Goal: Information Seeking & Learning: Learn about a topic

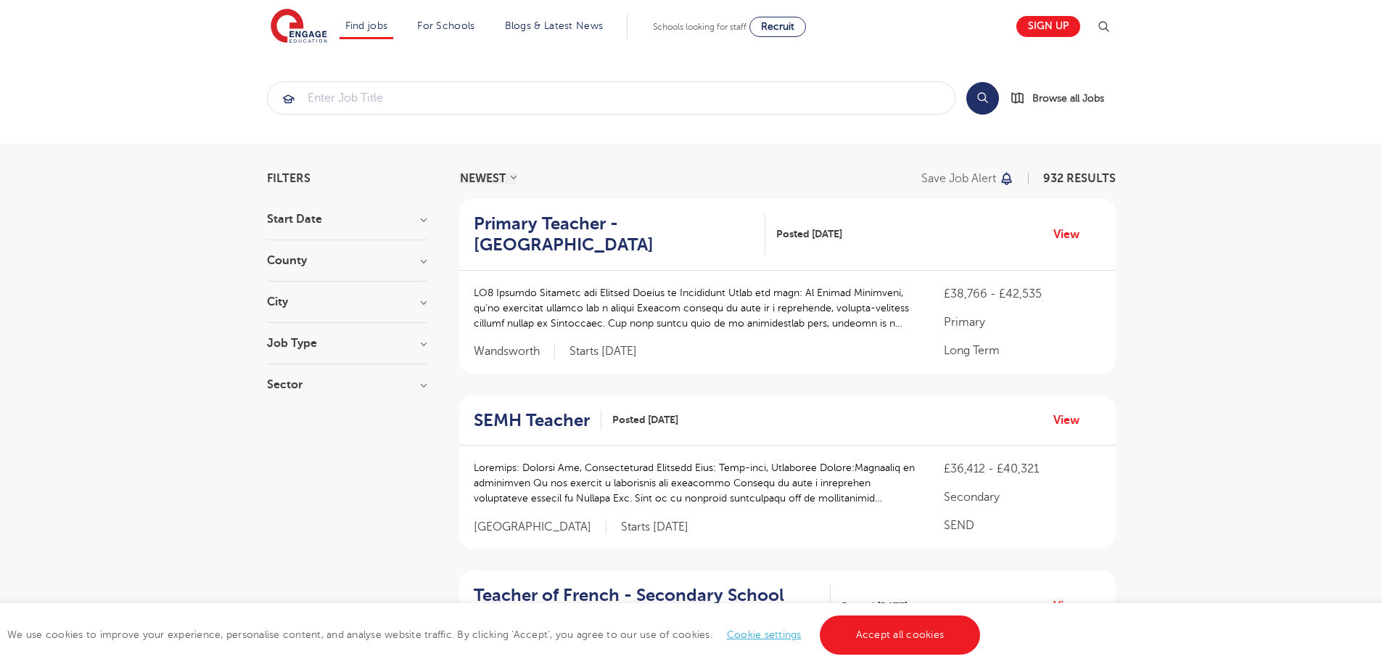
click at [424, 260] on h3 "County" at bounding box center [347, 261] width 160 height 12
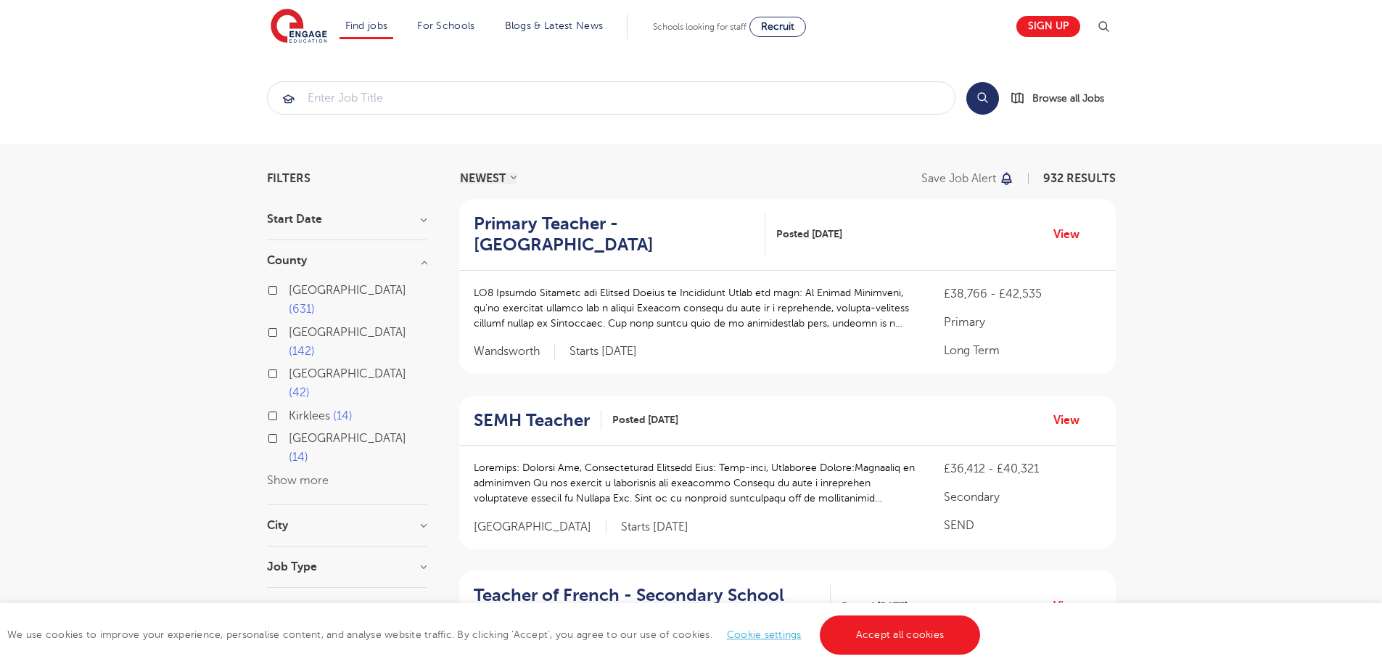
click at [316, 474] on button "Show more" at bounding box center [298, 480] width 62 height 13
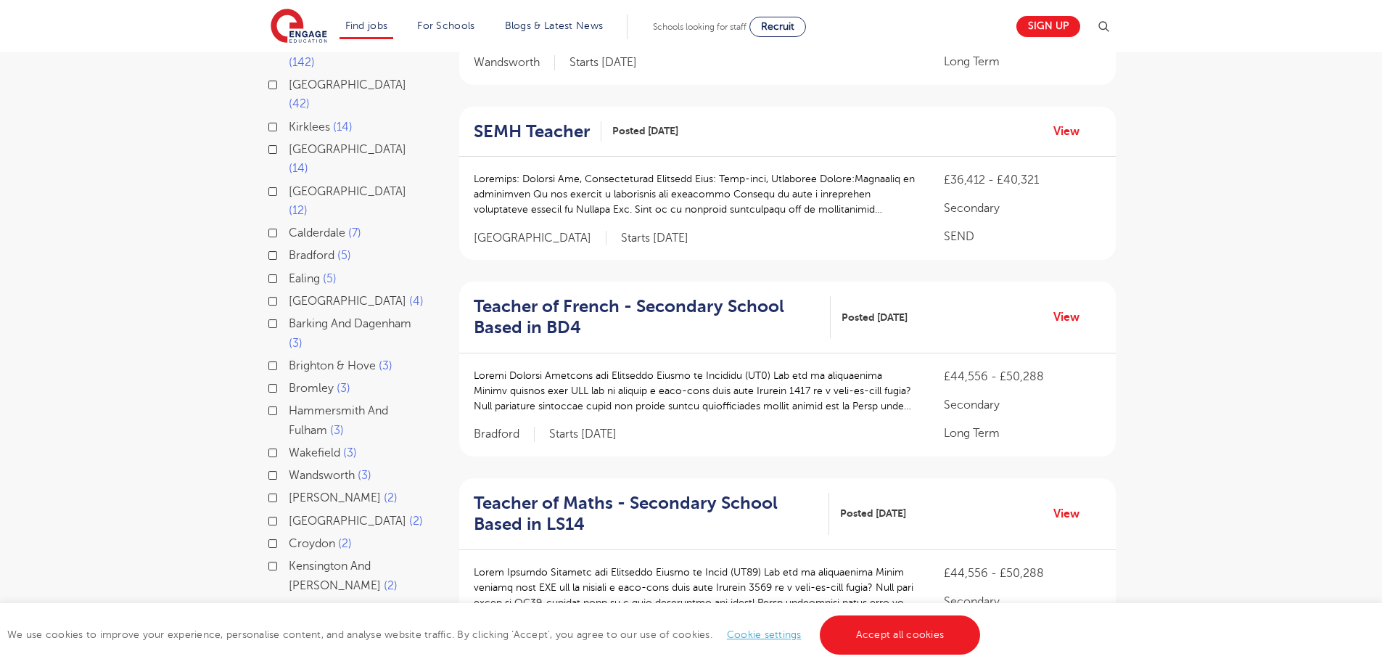
scroll to position [290, 0]
click at [289, 313] on label "Barking And Dagenham 3" at bounding box center [358, 332] width 138 height 38
click at [289, 316] on input "Barking And Dagenham 3" at bounding box center [293, 320] width 9 height 9
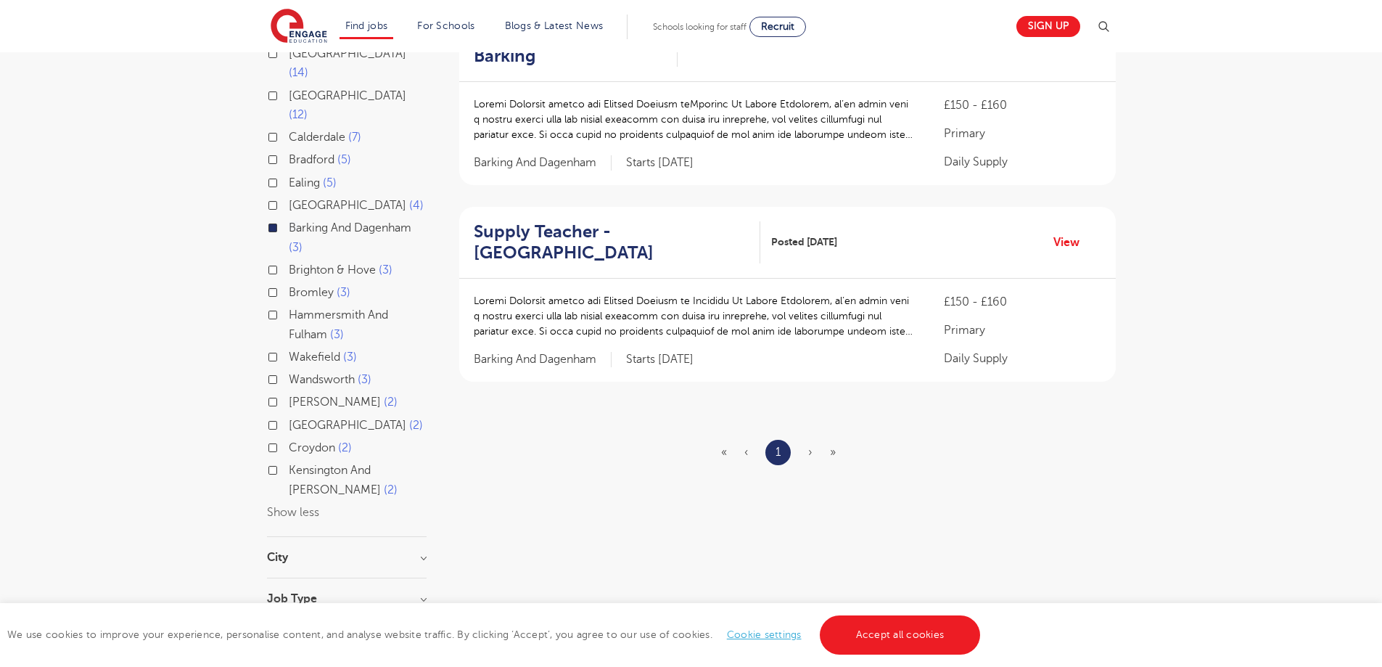
scroll to position [363, 0]
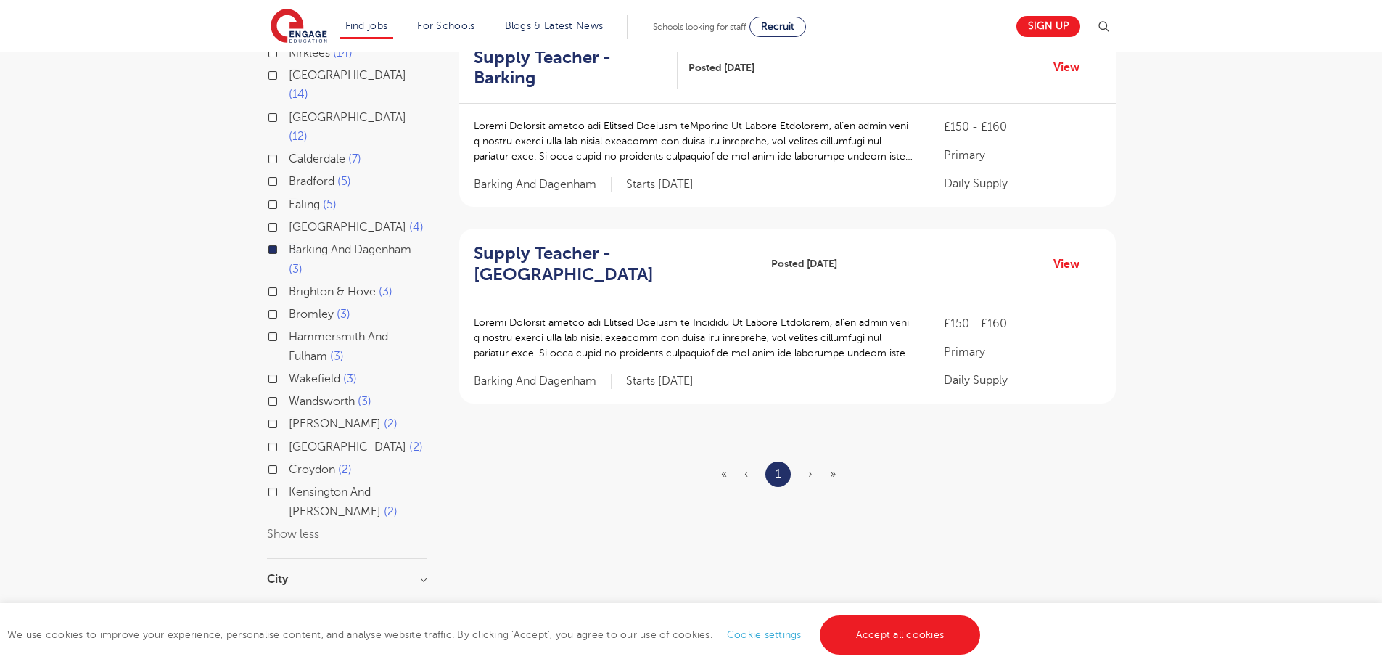
click at [806, 477] on ul "« ‹ 1 › »" at bounding box center [787, 473] width 132 height 25
click at [809, 475] on span "›" at bounding box center [810, 473] width 4 height 13
click at [524, 75] on h2 "Supply Teacher - Barking" at bounding box center [570, 68] width 192 height 42
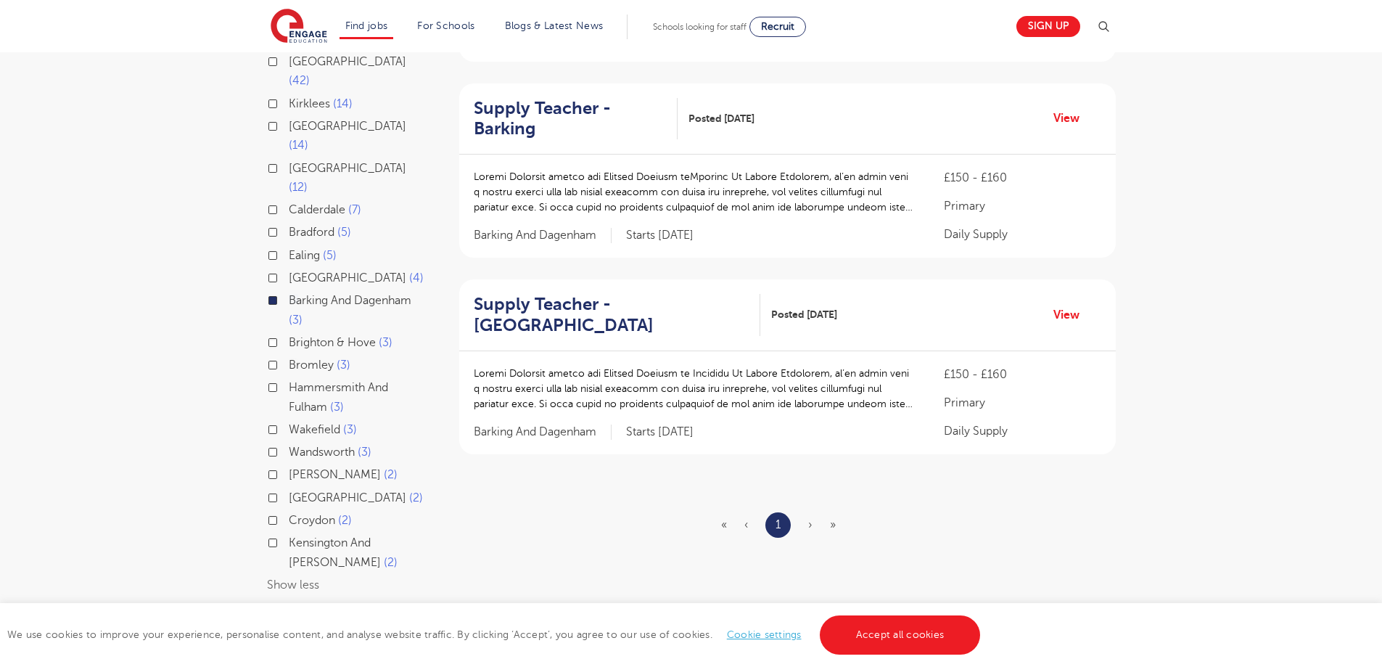
scroll to position [290, 0]
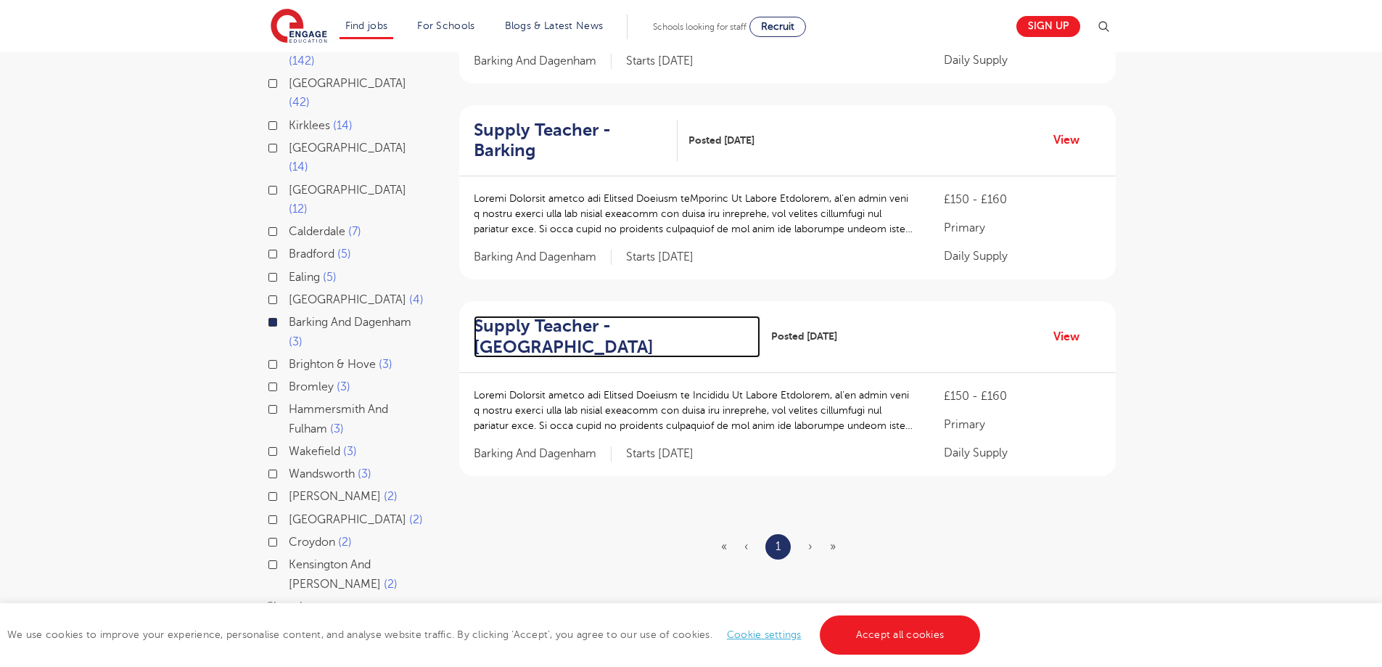
click at [531, 340] on h2 "Supply Teacher - Dagenham" at bounding box center [612, 337] width 276 height 42
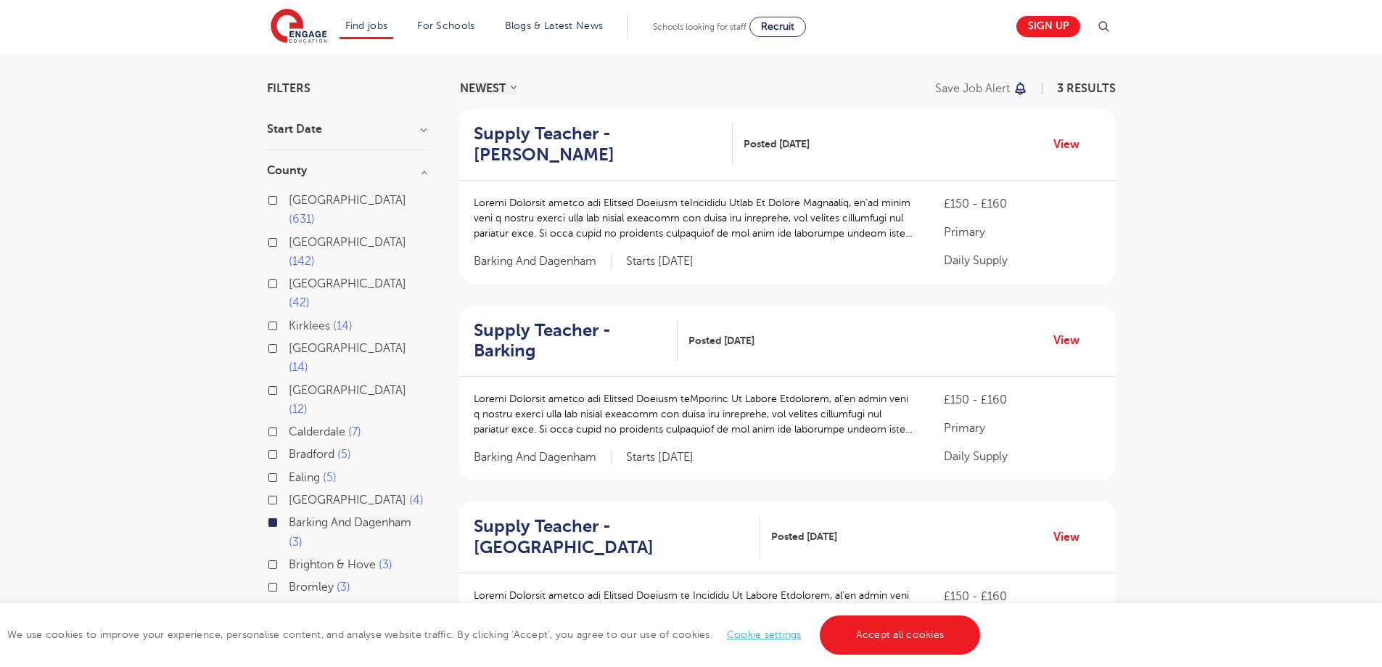
scroll to position [73, 0]
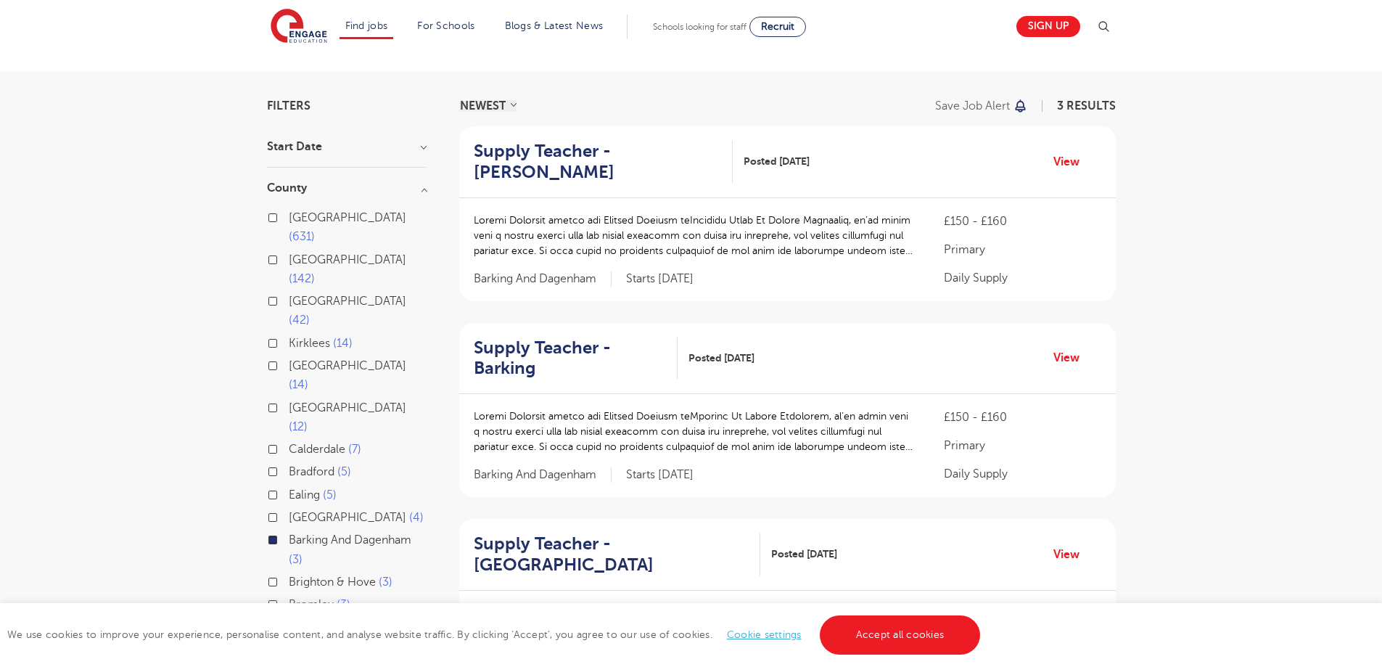
click at [289, 218] on label "London 631" at bounding box center [358, 227] width 138 height 38
click at [289, 218] on input "London 631" at bounding box center [293, 215] width 9 height 9
checkbox input "true"
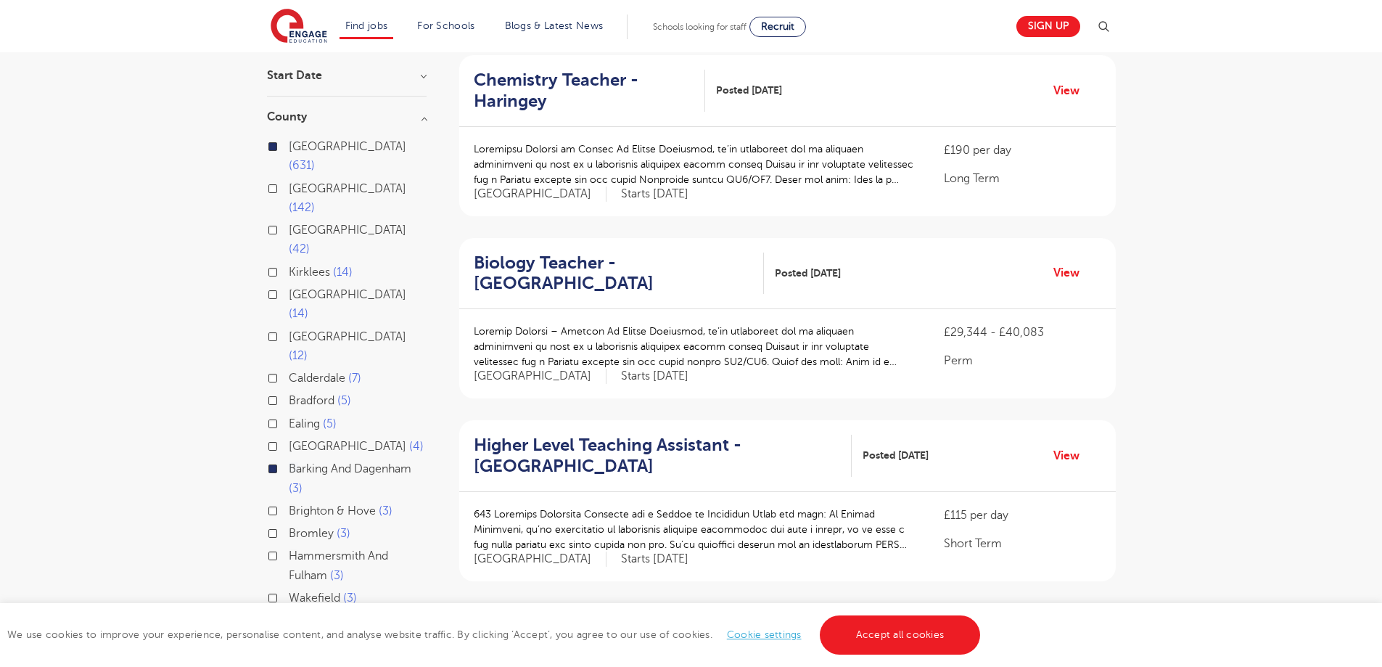
scroll to position [145, 0]
click at [289, 144] on label "London 631" at bounding box center [358, 155] width 138 height 38
click at [289, 144] on input "London 631" at bounding box center [293, 143] width 9 height 9
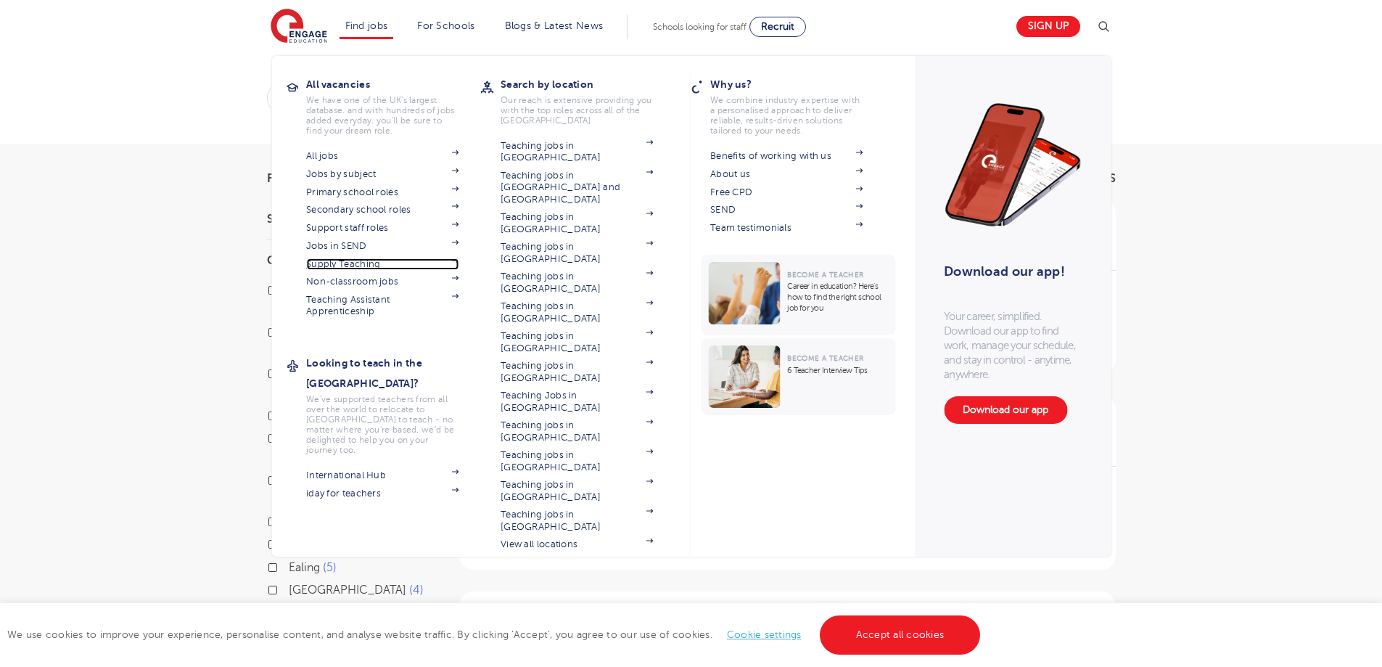
click at [362, 261] on link "Supply Teaching" at bounding box center [382, 264] width 152 height 12
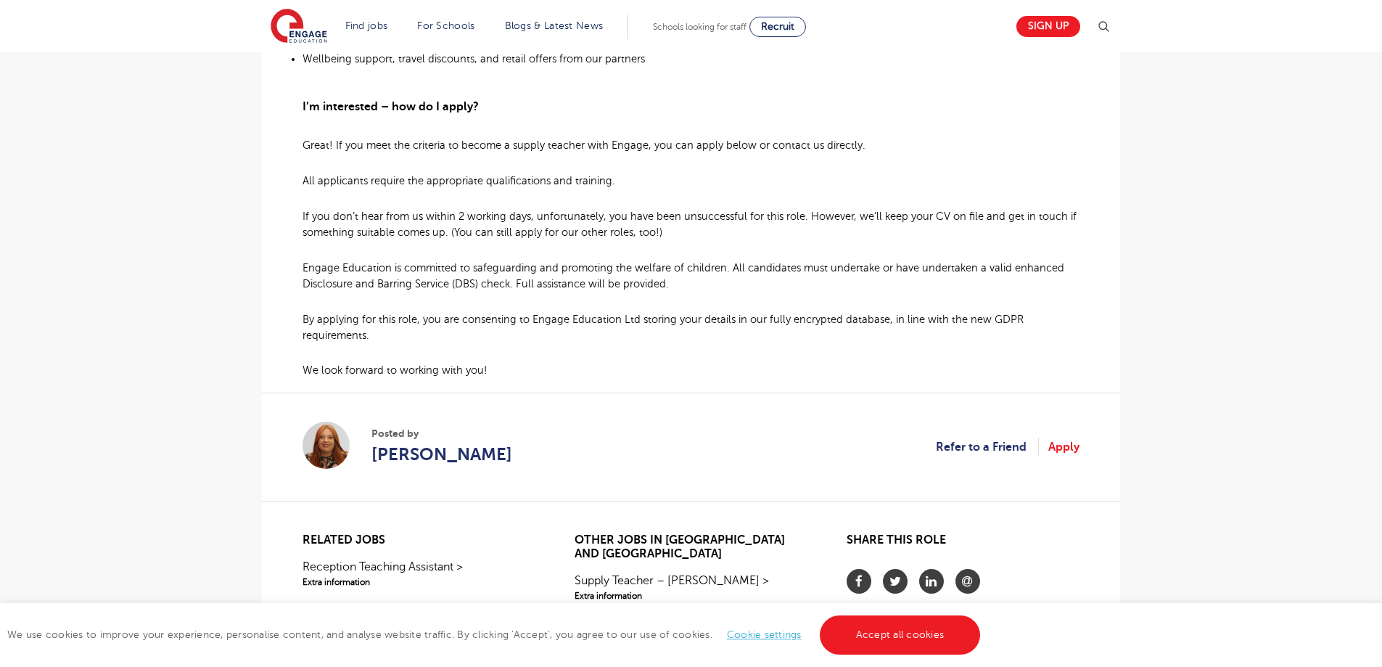
scroll to position [943, 0]
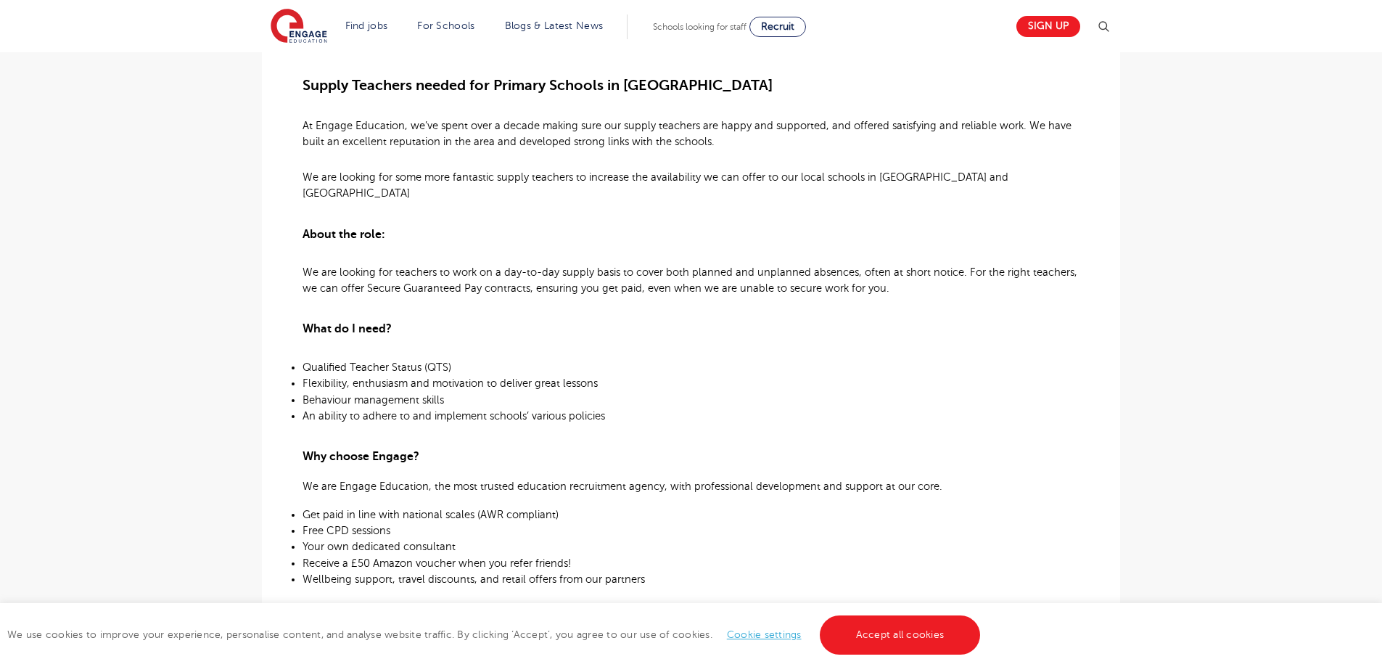
scroll to position [363, 0]
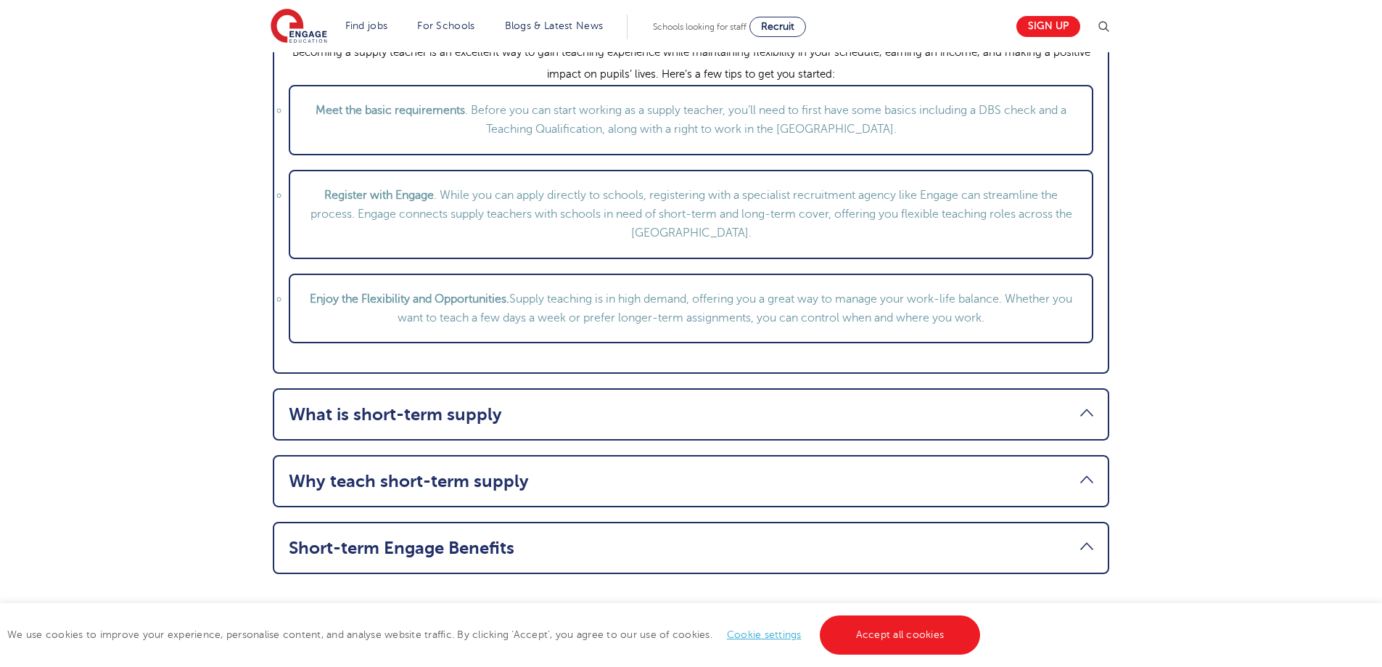
scroll to position [1741, 0]
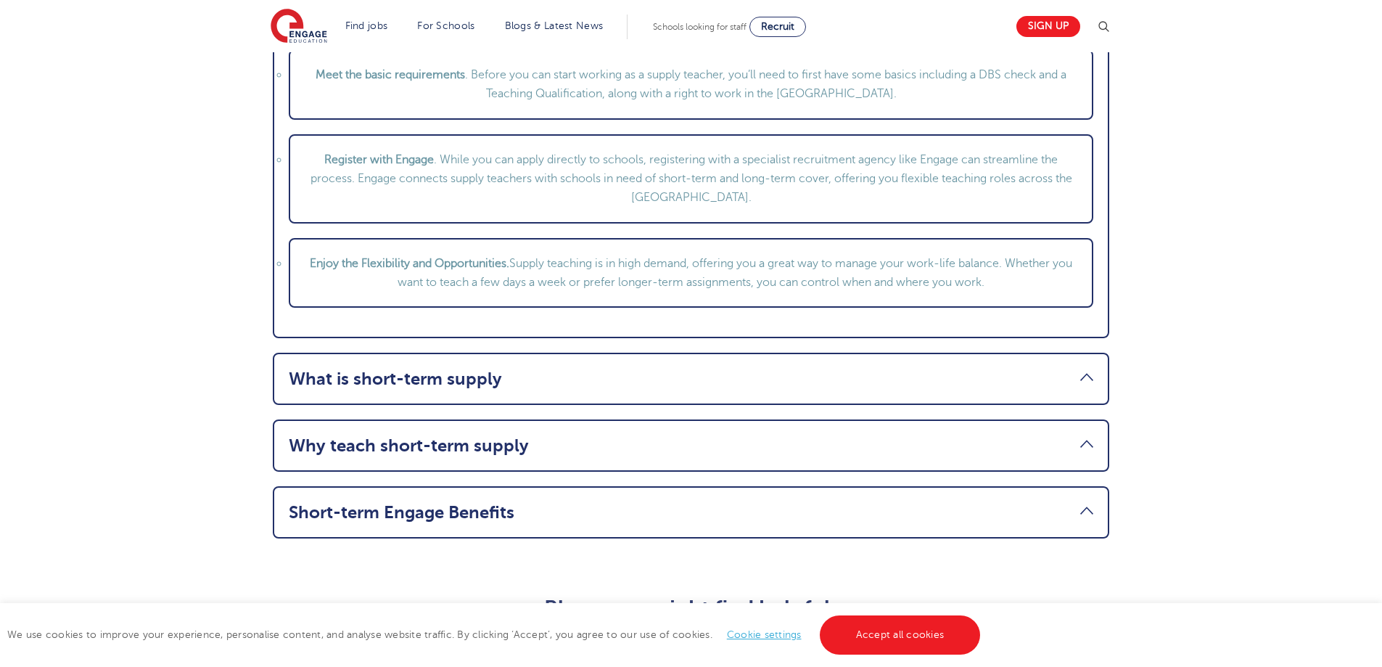
click at [1075, 391] on li "What is short-term supply Short-time supply vacancies are teaching posts where …" at bounding box center [691, 379] width 837 height 52
click at [1083, 374] on link "What is short-term supply" at bounding box center [691, 379] width 805 height 20
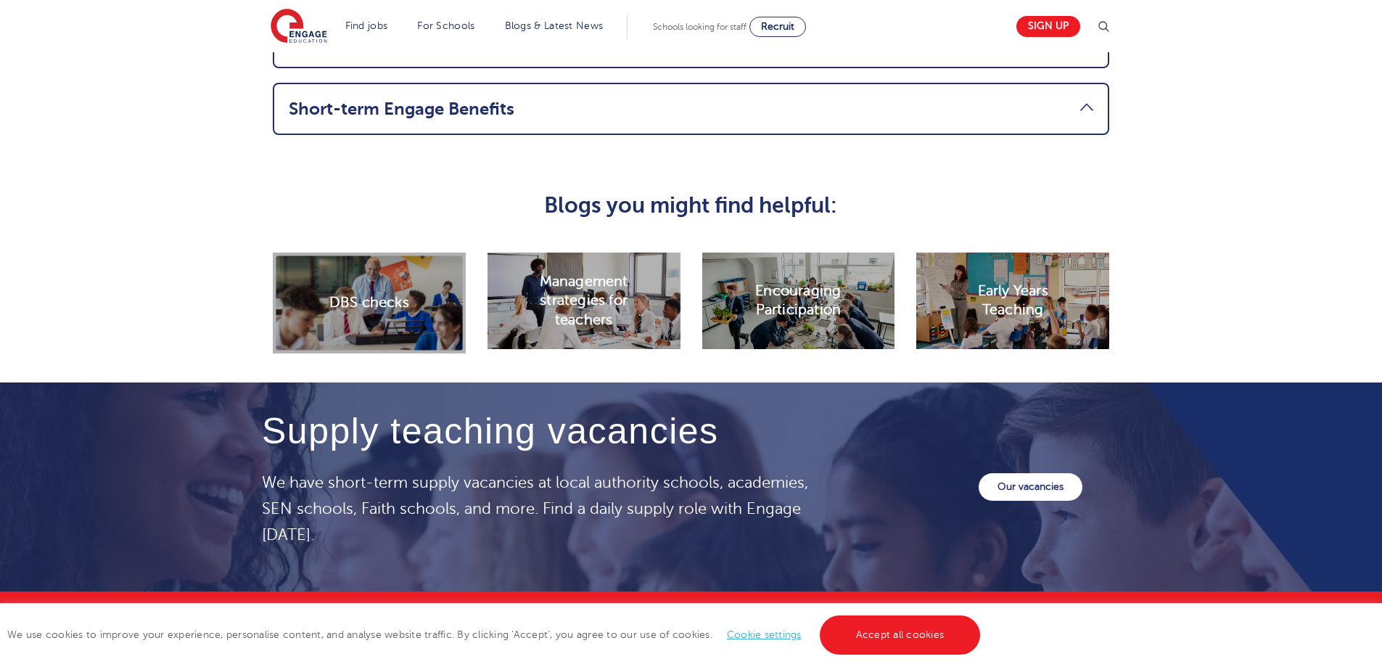
scroll to position [1886, 0]
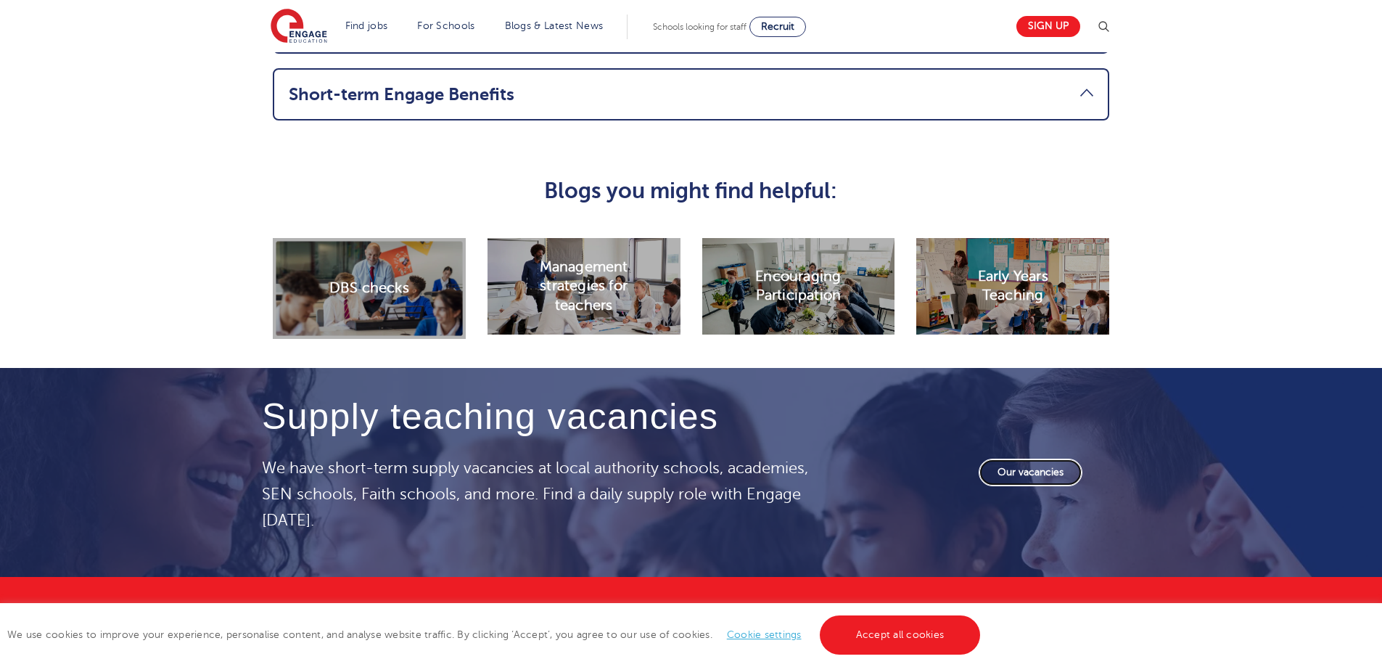
click at [1024, 470] on link "Our vacancies" at bounding box center [1031, 473] width 104 height 28
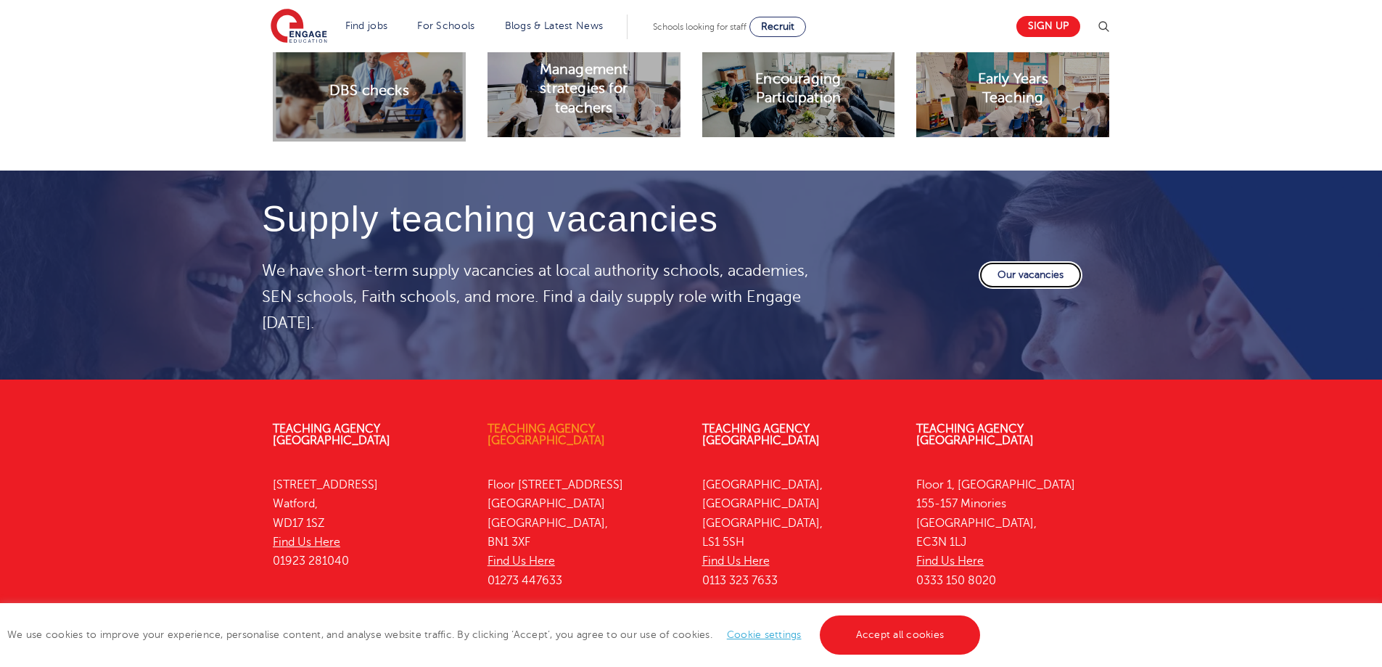
scroll to position [2155, 0]
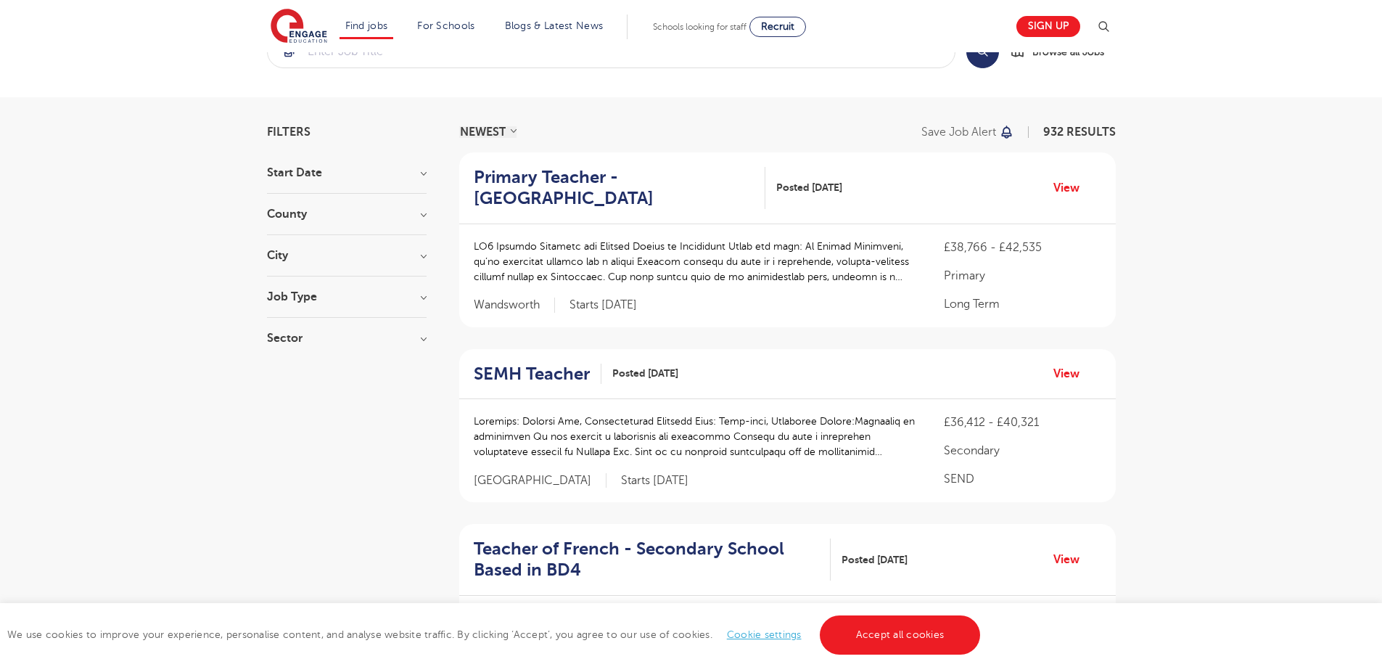
scroll to position [73, 0]
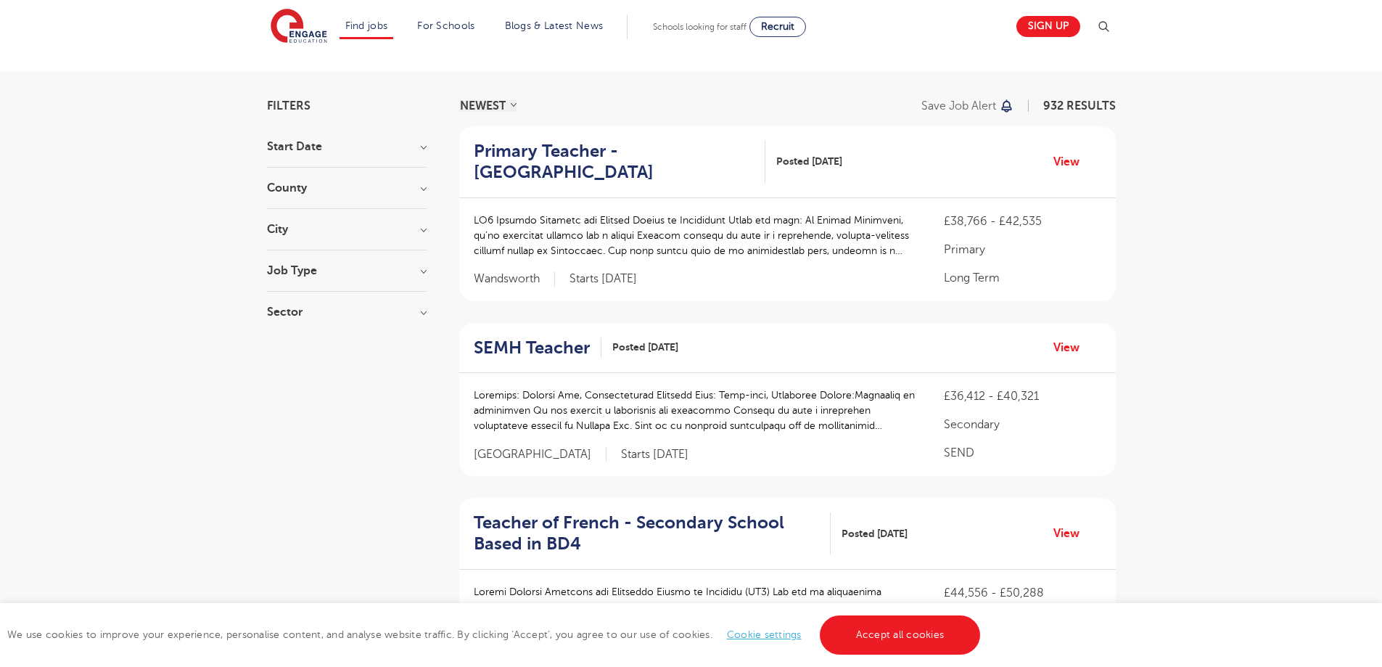
click at [425, 272] on h3 "Job Type" at bounding box center [347, 271] width 160 height 12
click at [289, 346] on label "Daily Supply 28" at bounding box center [333, 346] width 88 height 19
click at [289, 346] on input "Daily Supply 28" at bounding box center [293, 344] width 9 height 9
checkbox input "true"
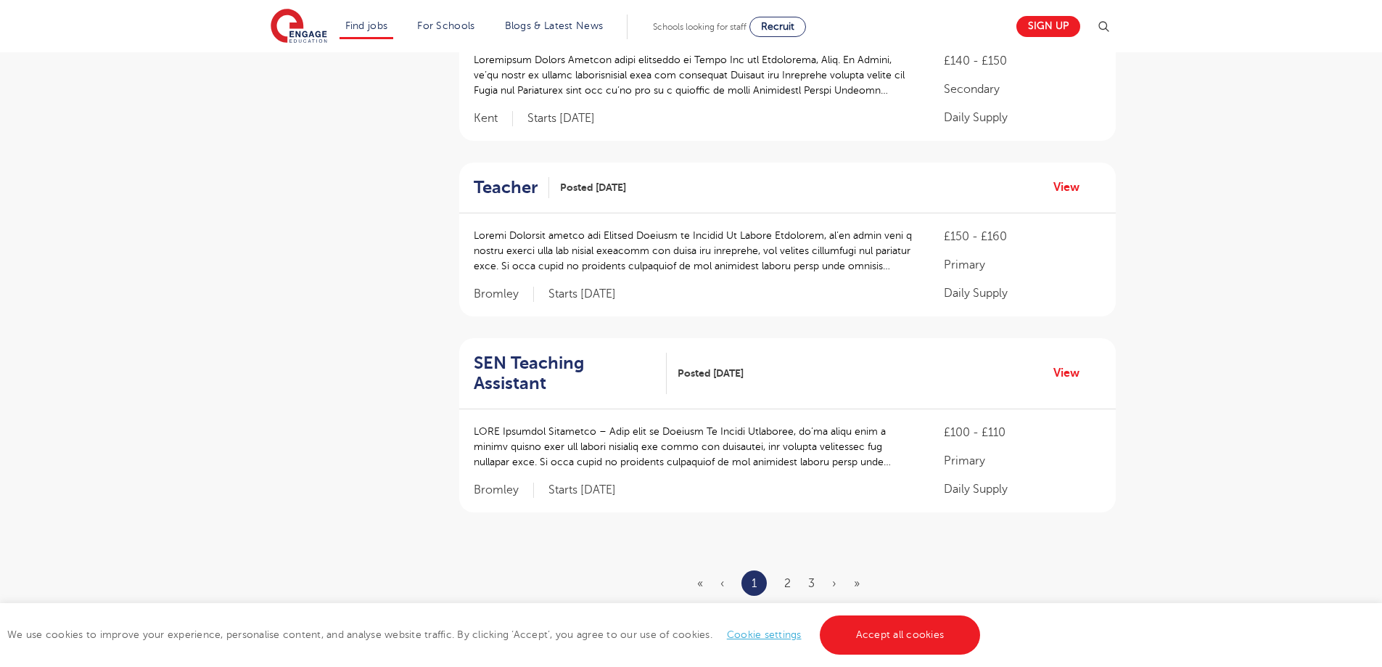
scroll to position [1524, 0]
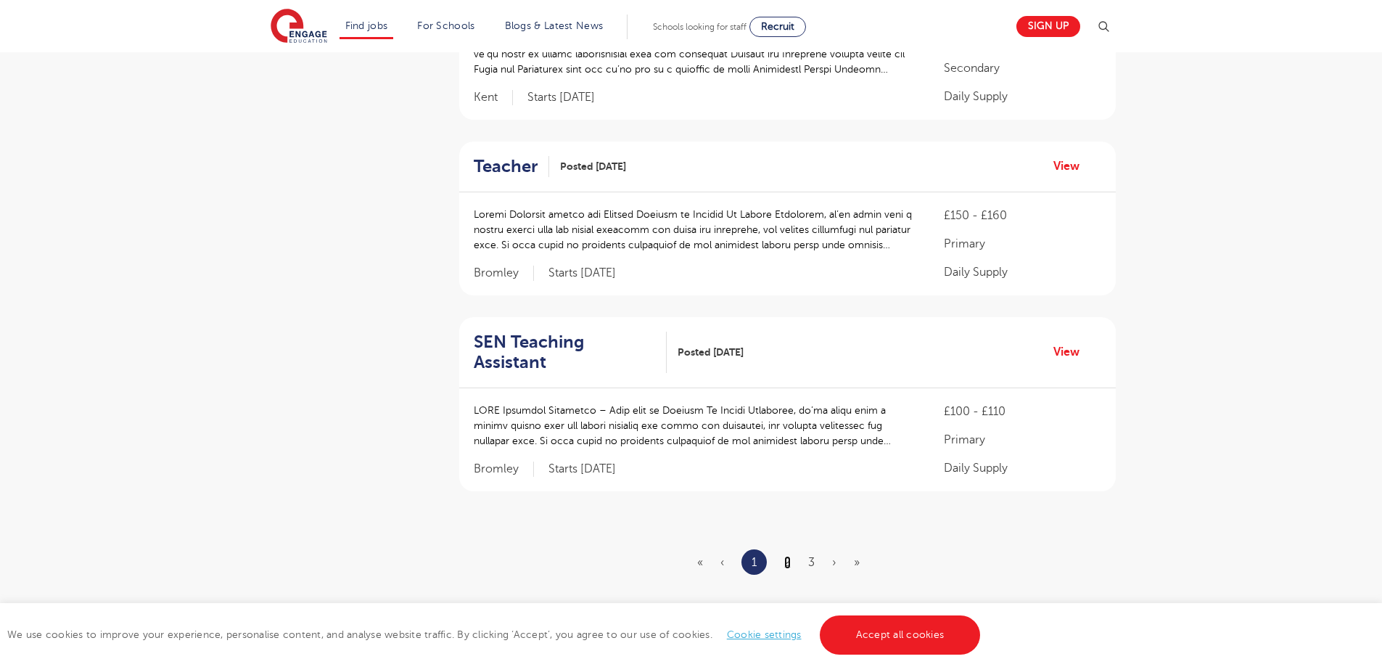
click at [789, 556] on link "2" at bounding box center [787, 562] width 7 height 13
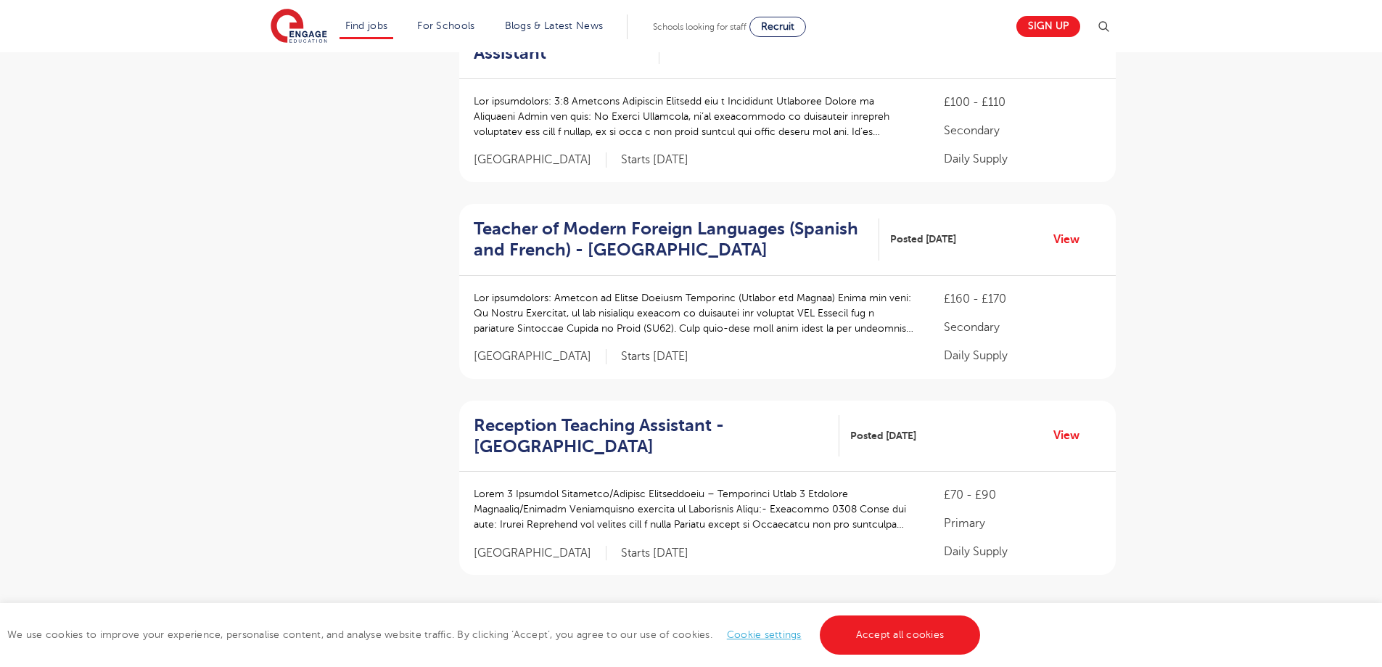
scroll to position [0, 0]
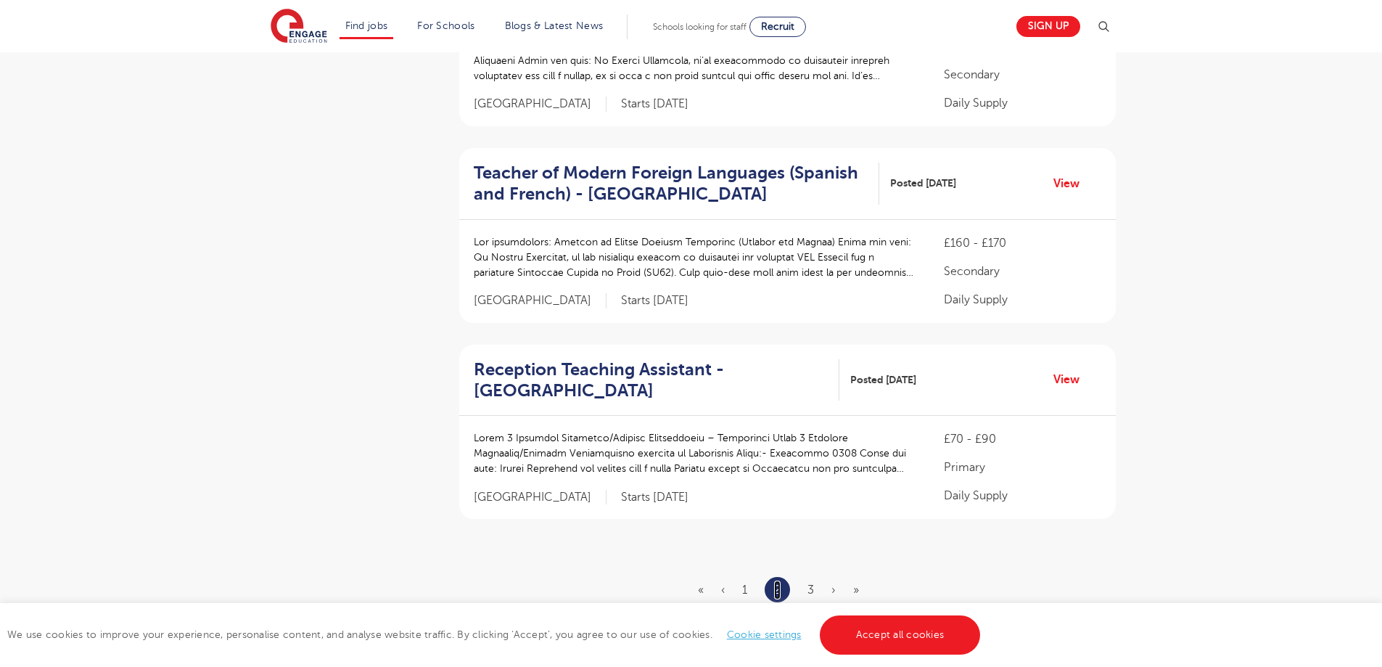
scroll to position [1596, 0]
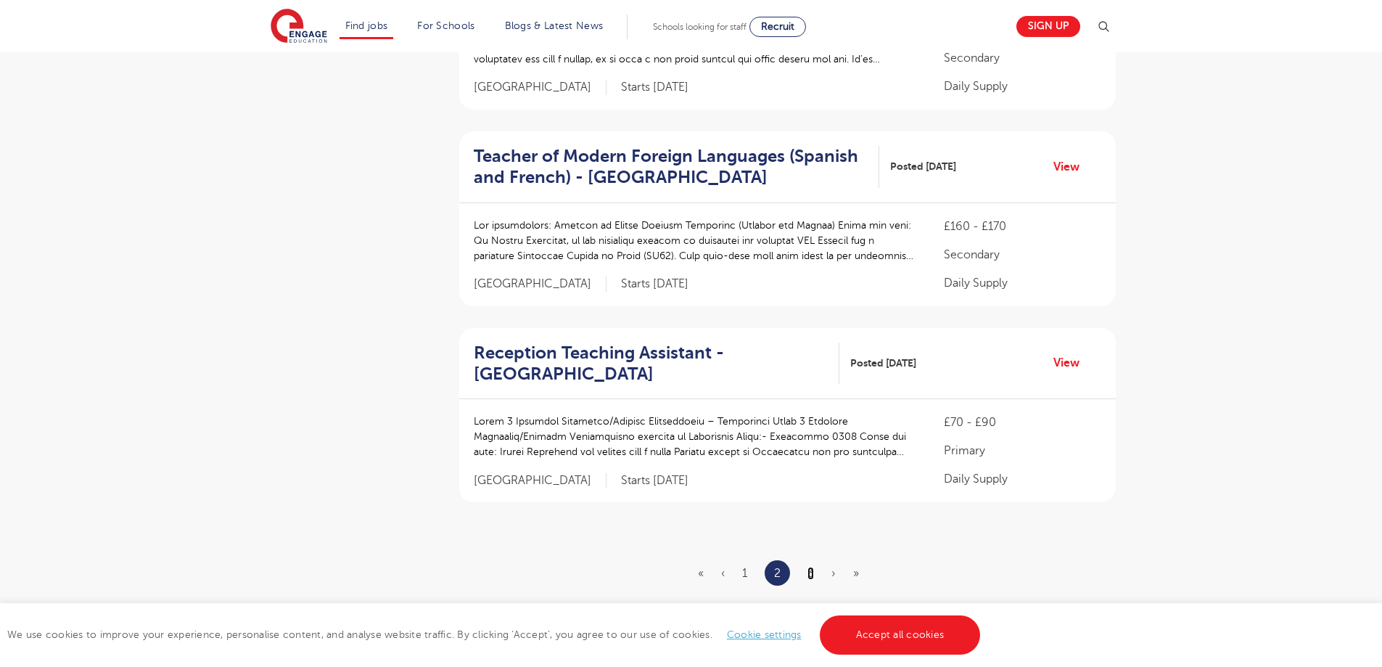
click at [810, 567] on link "3" at bounding box center [811, 573] width 7 height 13
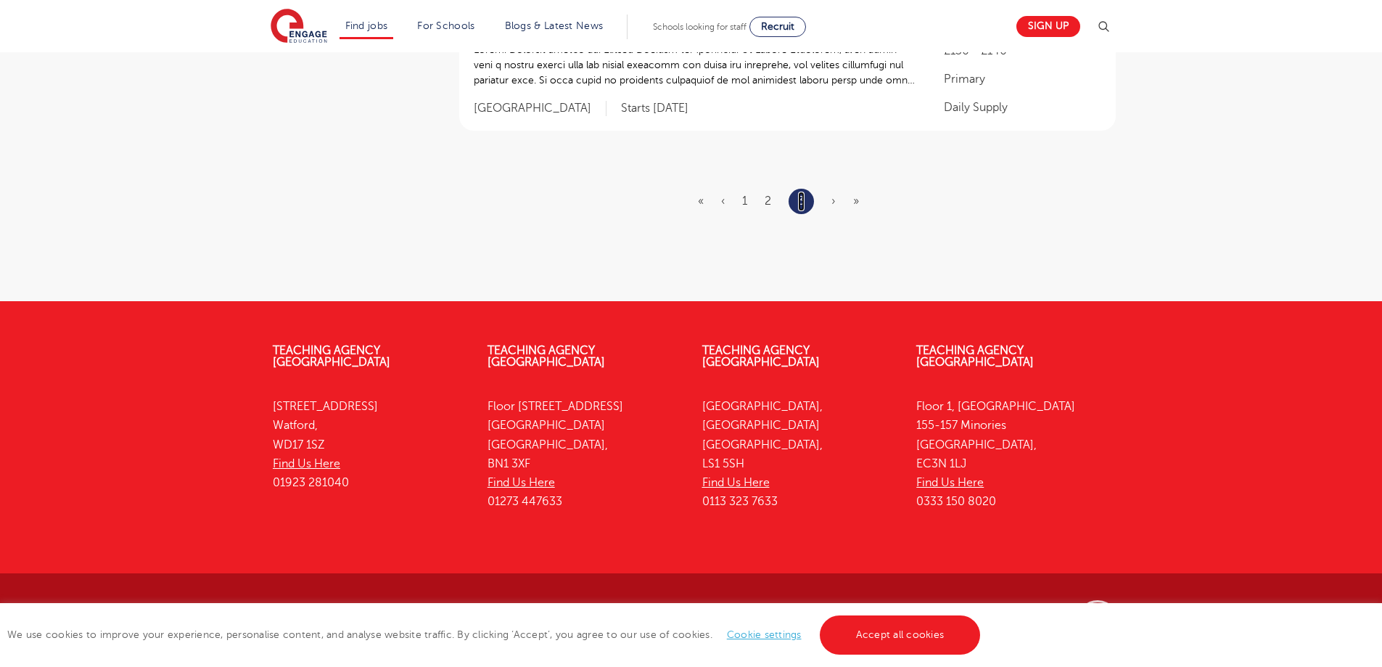
scroll to position [0, 0]
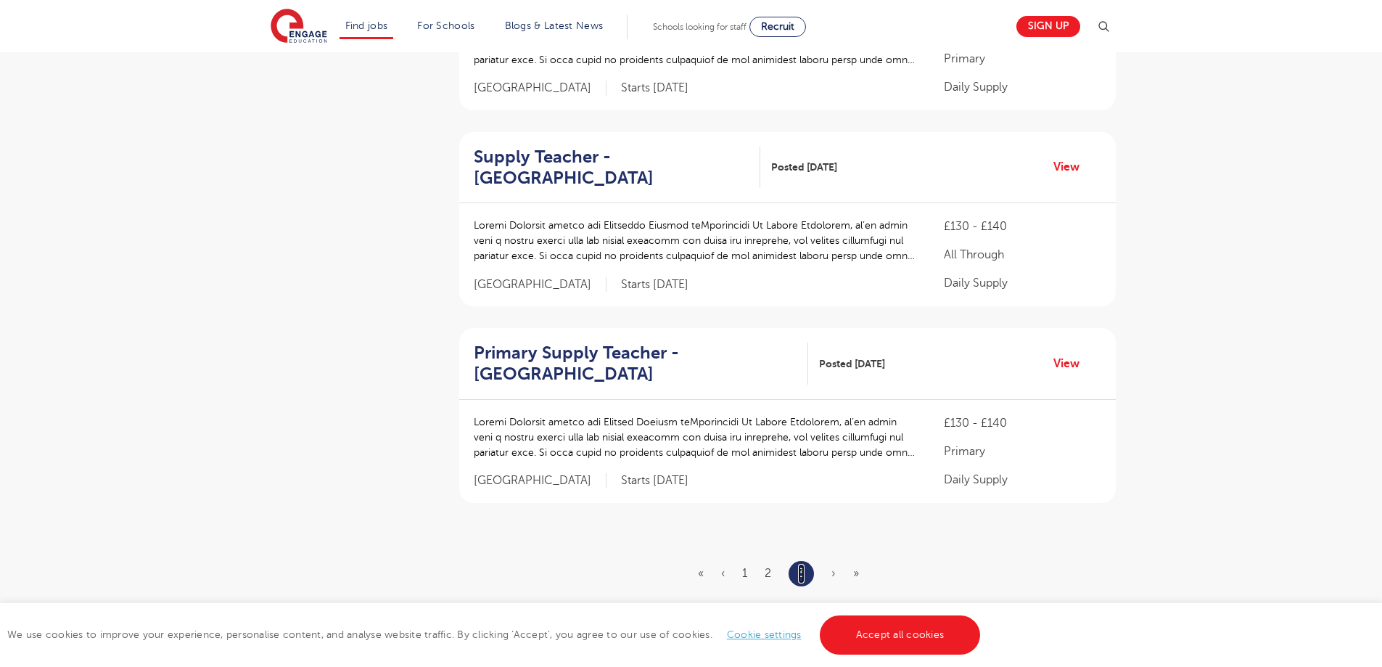
scroll to position [1306, 0]
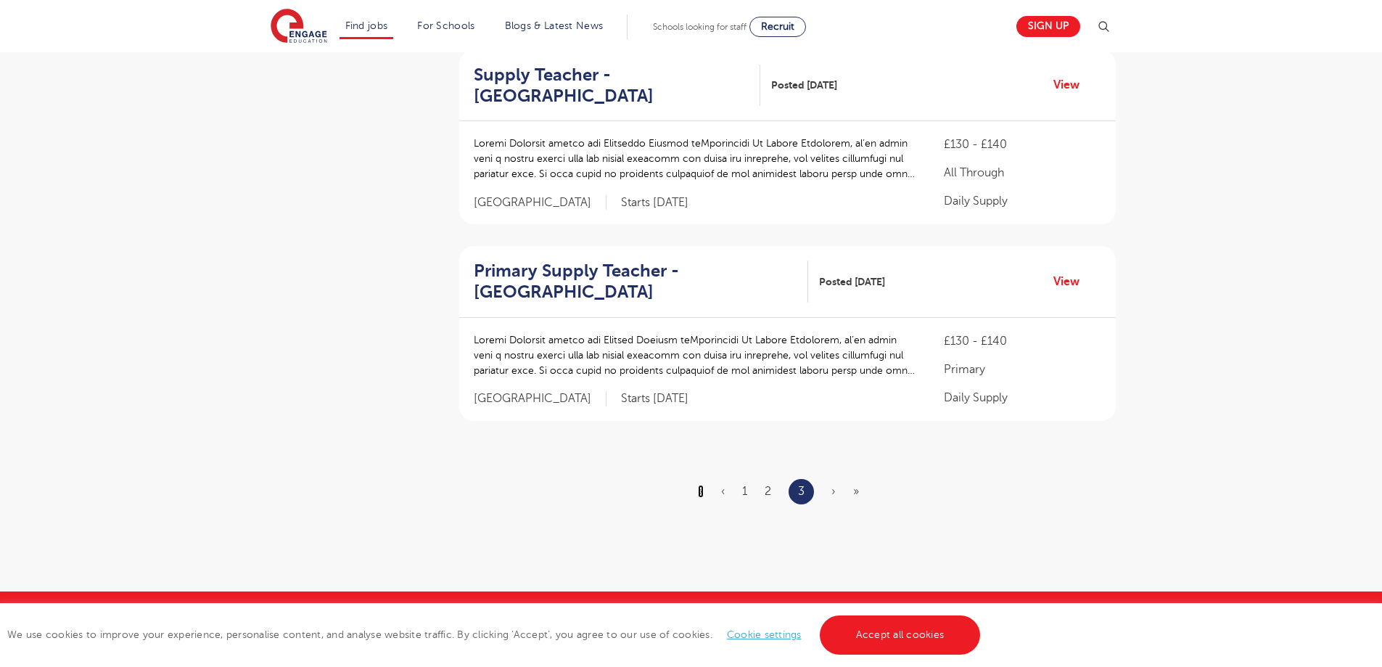
click at [702, 491] on link "«" at bounding box center [701, 491] width 6 height 13
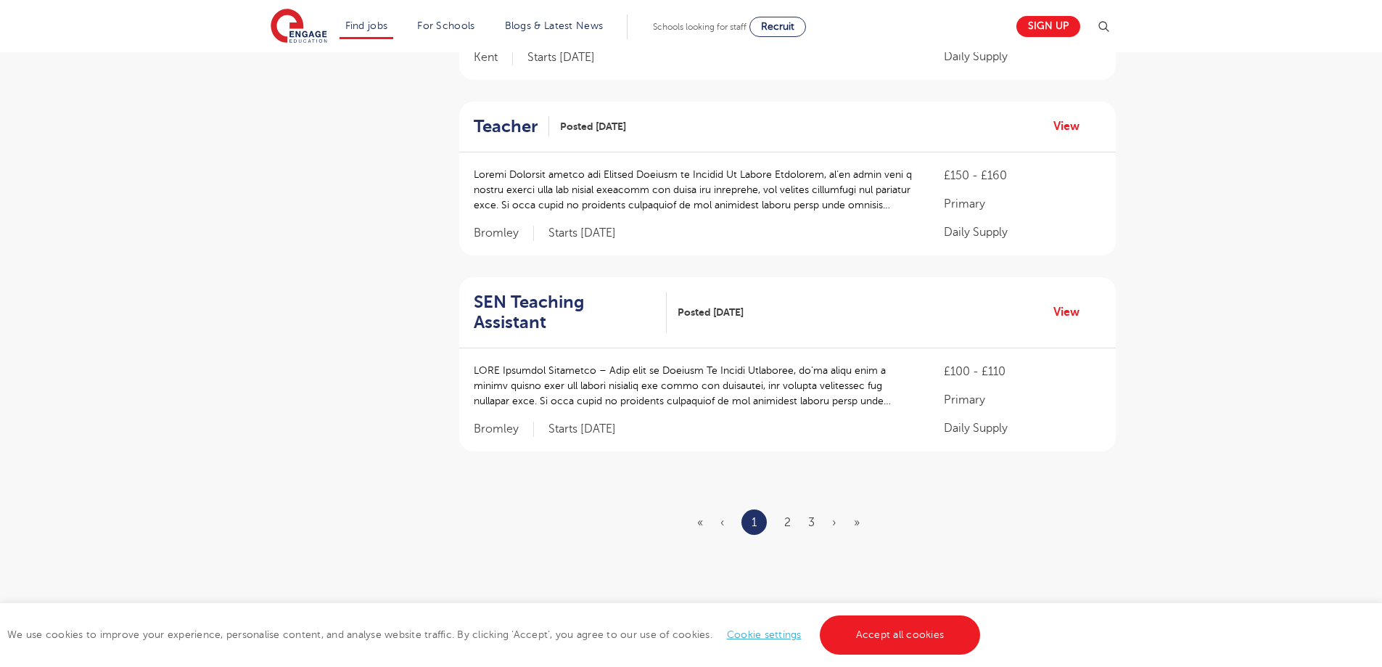
scroll to position [1596, 0]
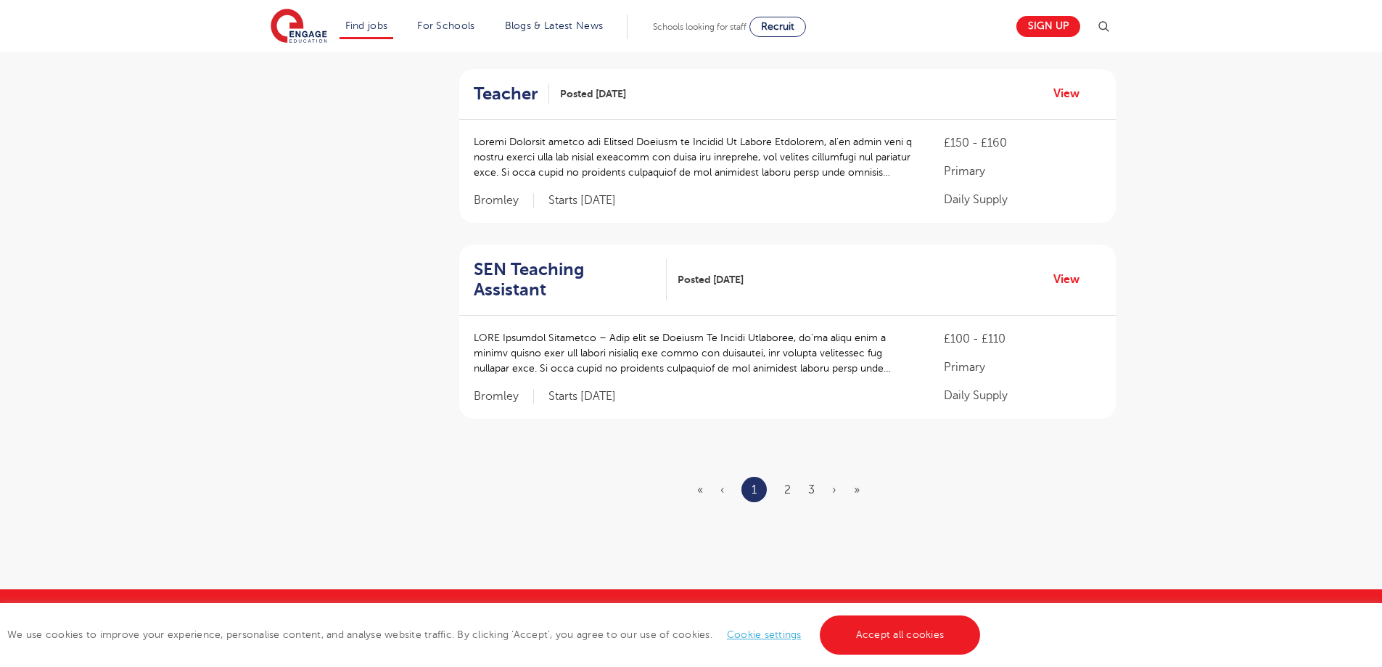
click at [700, 483] on span "«" at bounding box center [700, 489] width 6 height 13
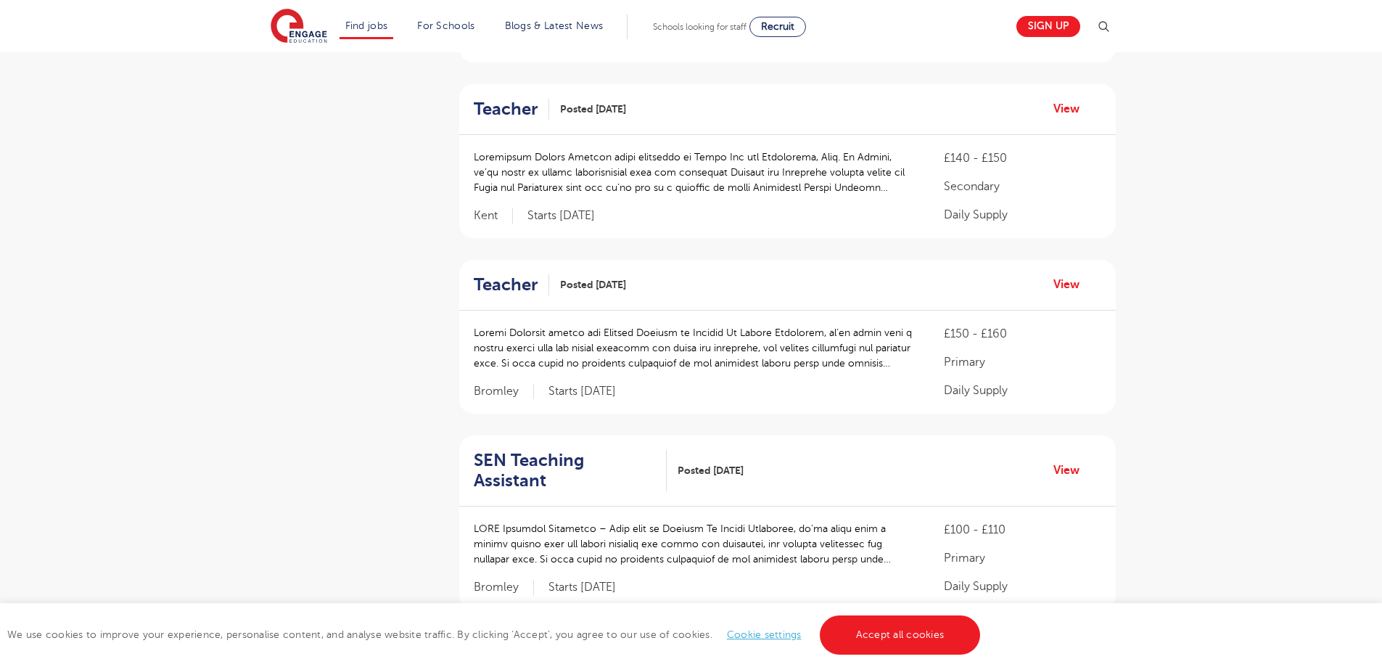
scroll to position [1524, 0]
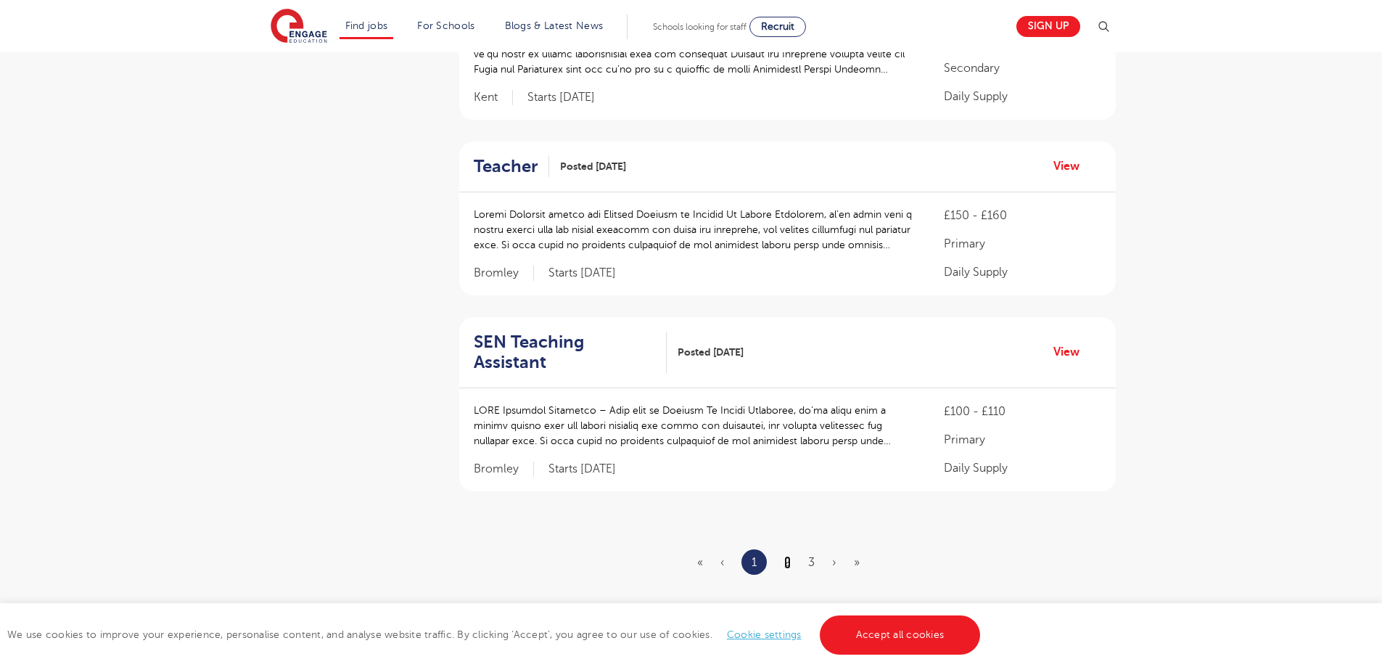
click at [789, 556] on link "2" at bounding box center [787, 562] width 7 height 13
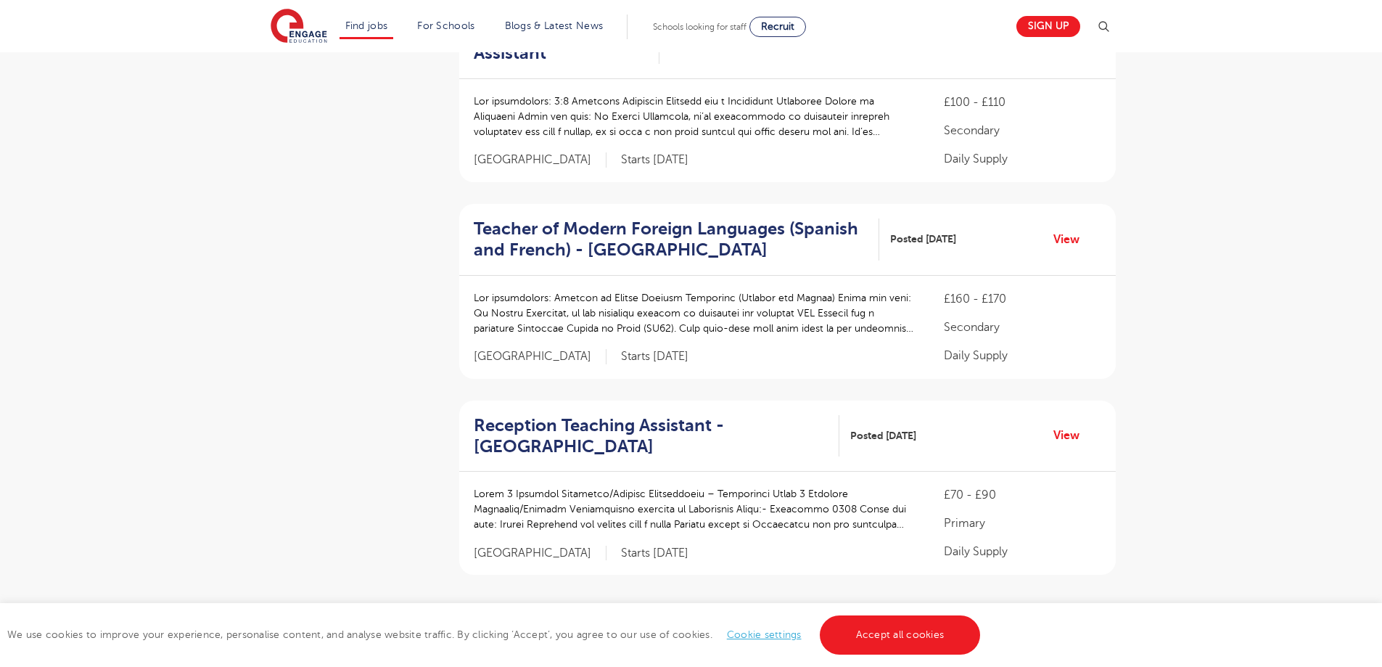
scroll to position [0, 0]
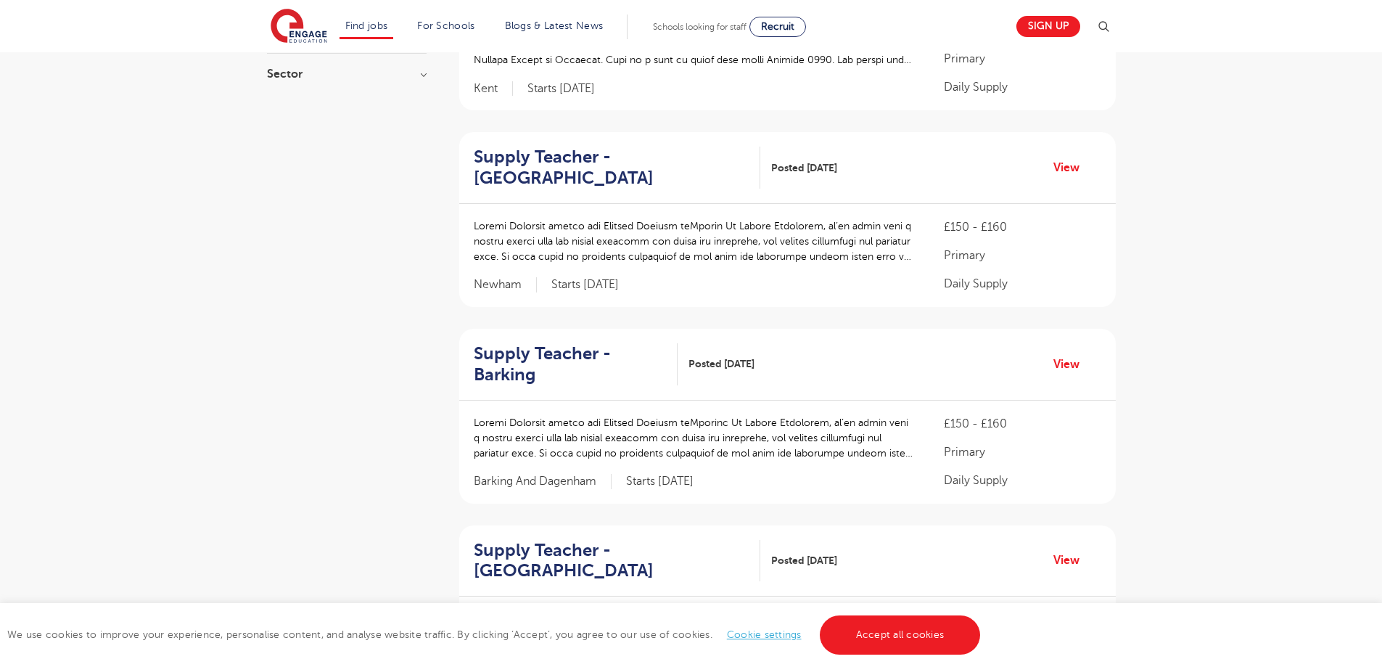
scroll to position [508, 0]
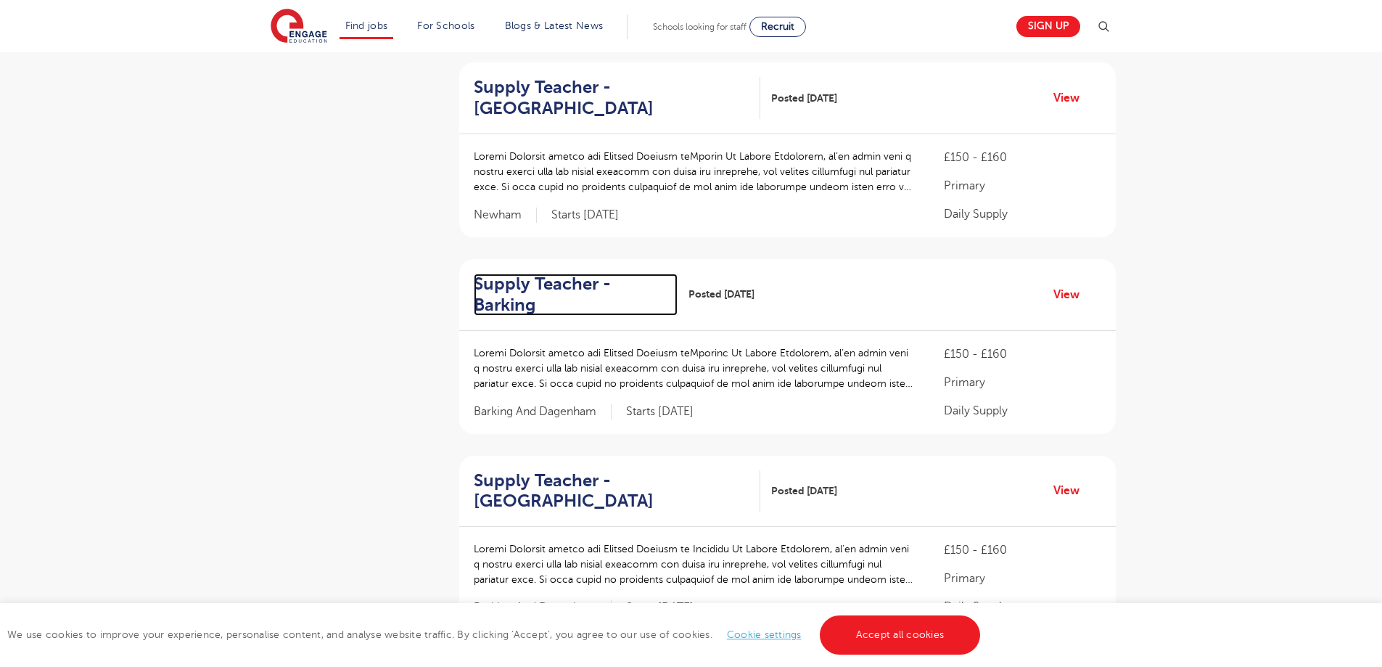
click at [554, 285] on h2 "Supply Teacher - Barking" at bounding box center [570, 295] width 192 height 42
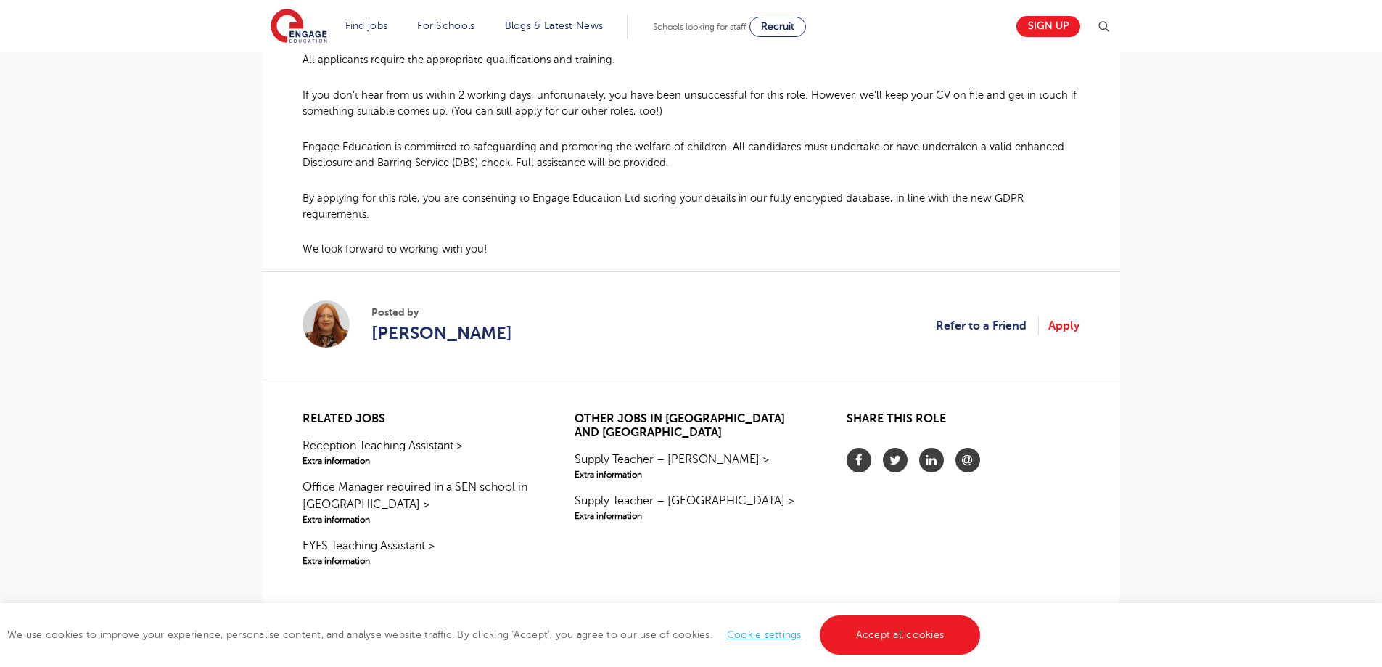
scroll to position [1233, 0]
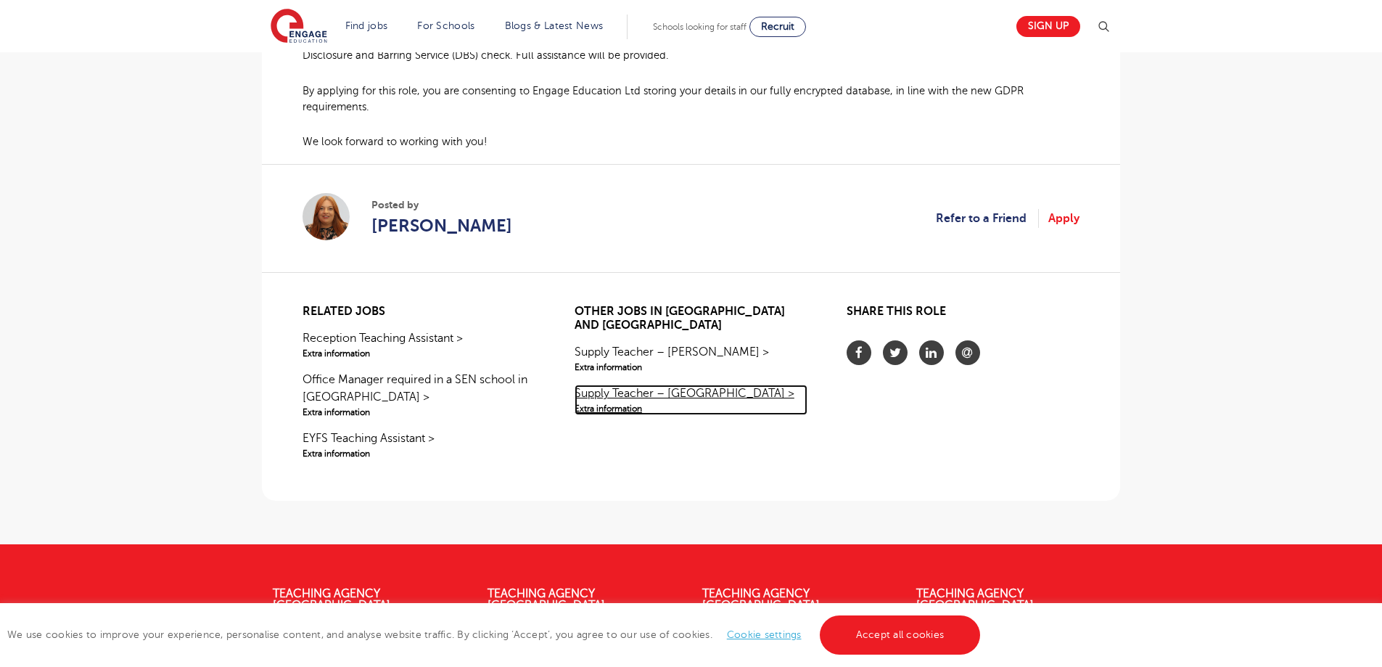
click at [660, 385] on link "Supply Teacher – [GEOGRAPHIC_DATA] > Extra information" at bounding box center [691, 400] width 233 height 30
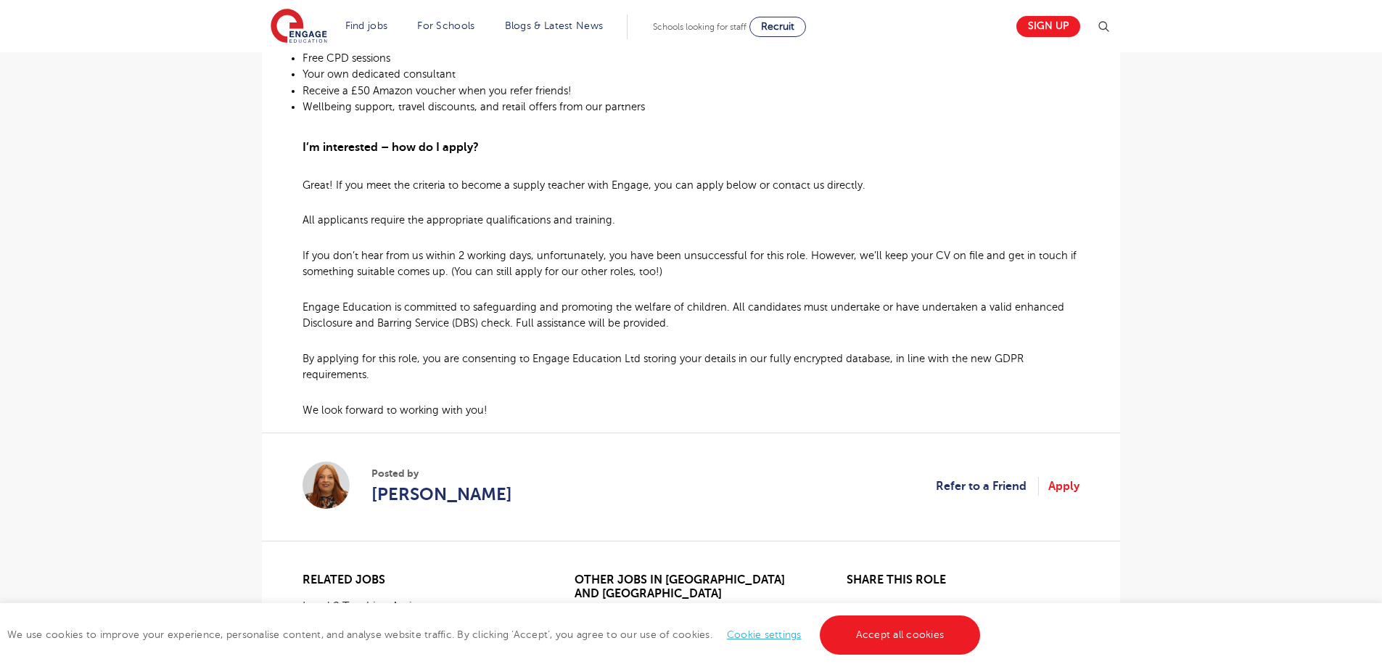
scroll to position [943, 0]
